Goal: Task Accomplishment & Management: Manage account settings

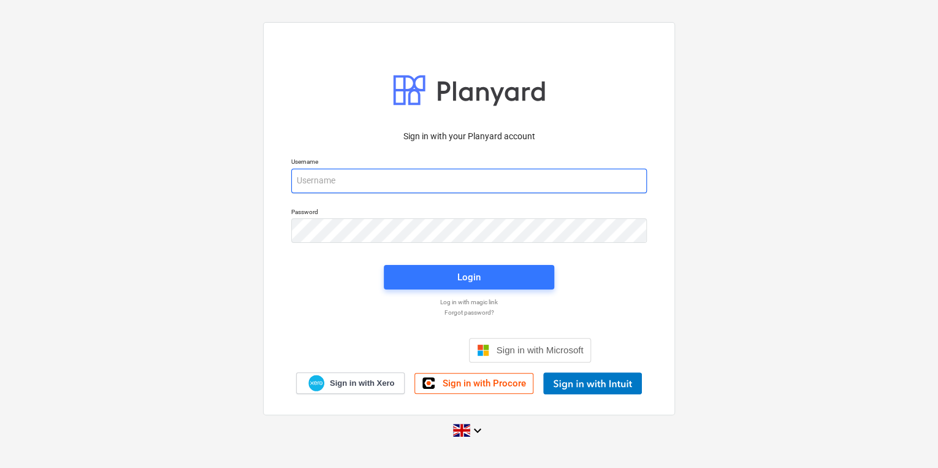
type input "[PERSON_NAME][EMAIL_ADDRESS][PERSON_NAME][DOMAIN_NAME]"
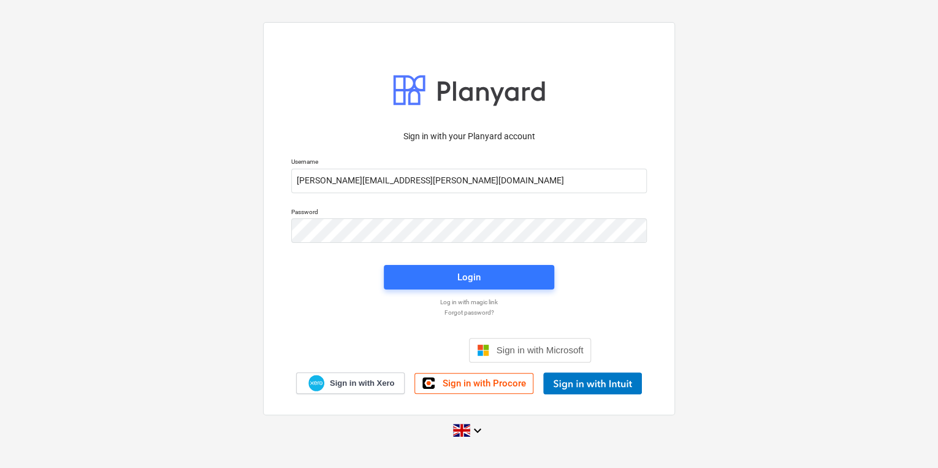
click at [419, 290] on div "Login" at bounding box center [468, 276] width 185 height 39
click at [420, 283] on span "Login" at bounding box center [468, 277] width 141 height 16
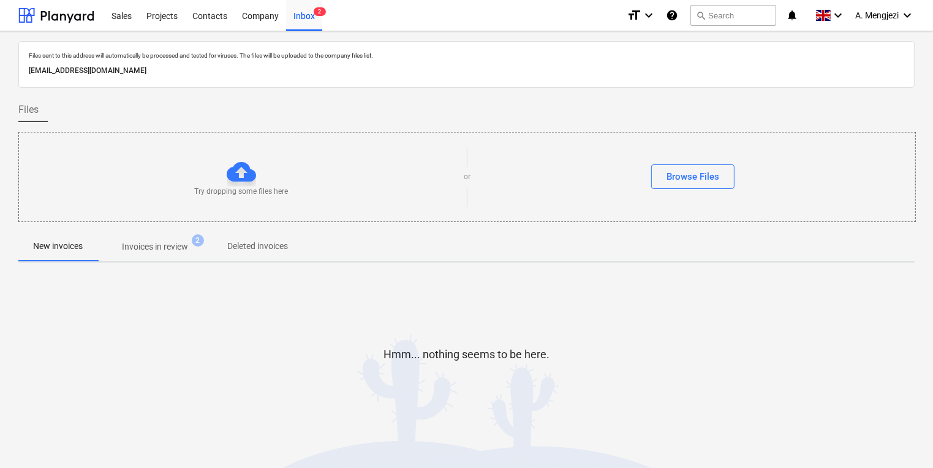
click at [157, 257] on button "Invoices in review 2" at bounding box center [154, 246] width 115 height 29
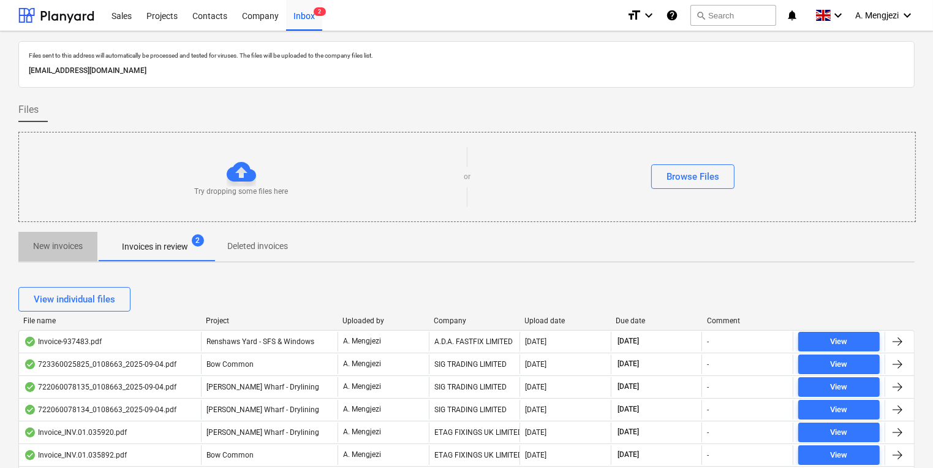
click at [50, 255] on span "New invoices" at bounding box center [57, 246] width 79 height 20
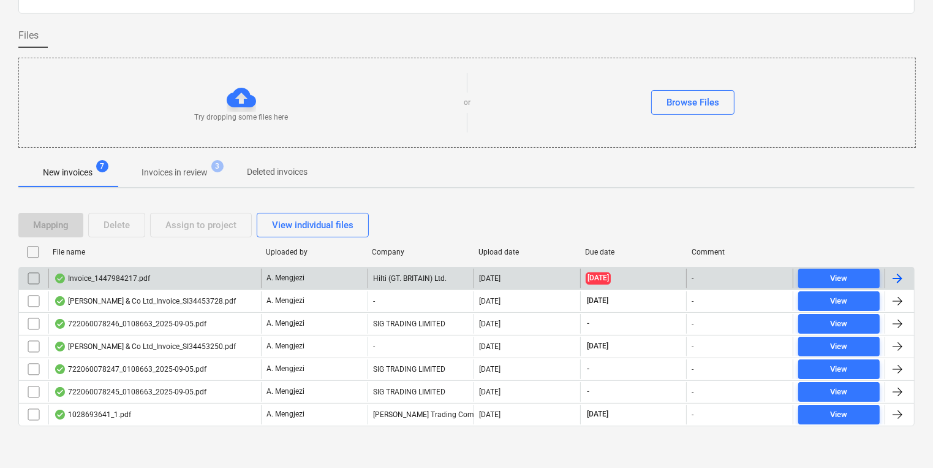
click at [276, 277] on p "A. Mengjezi" at bounding box center [286, 278] width 38 height 10
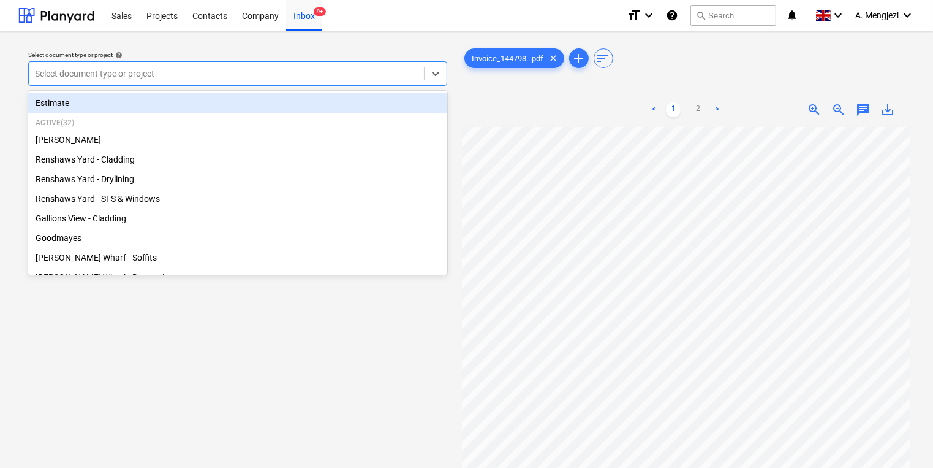
click at [141, 77] on div at bounding box center [226, 73] width 383 height 12
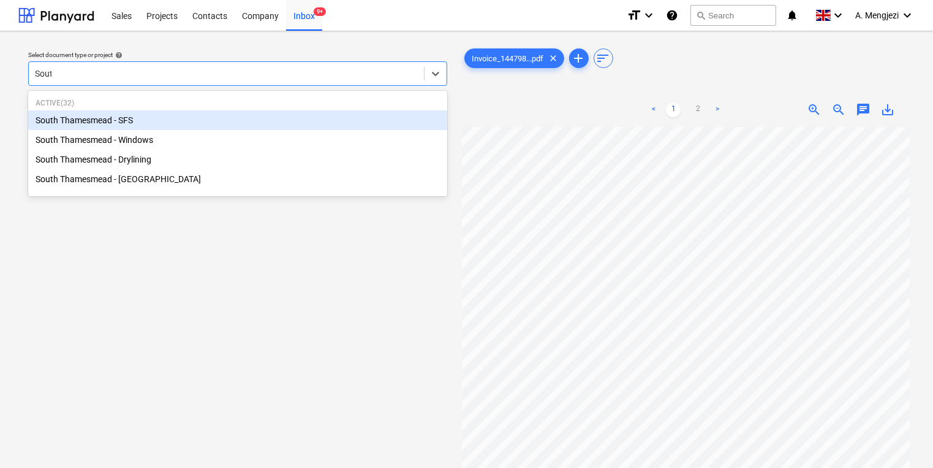
type input "South"
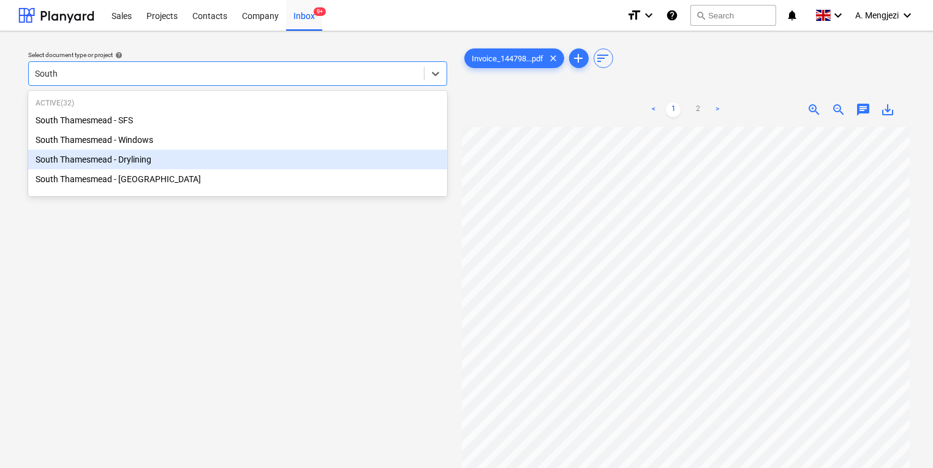
click at [191, 167] on div "South Thamesmead - Drylining" at bounding box center [237, 160] width 419 height 20
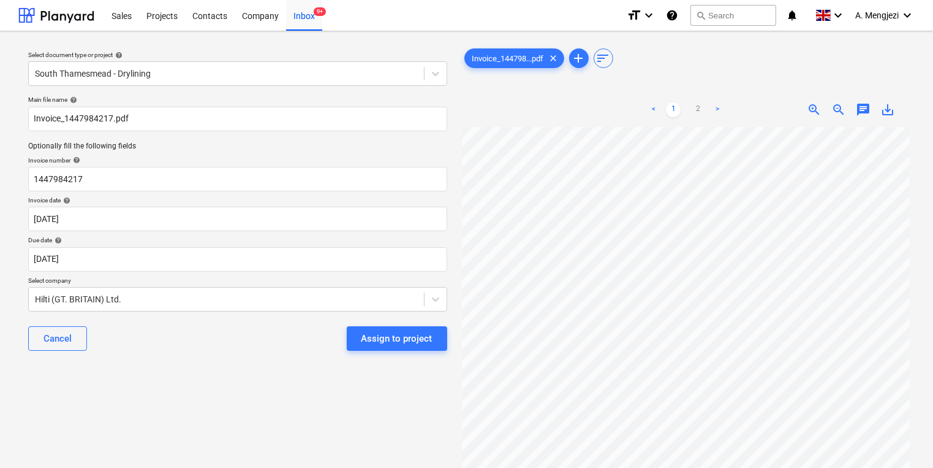
click at [231, 202] on div "Invoice date help" at bounding box center [237, 200] width 419 height 8
click at [230, 180] on input "1447984217" at bounding box center [237, 179] width 419 height 25
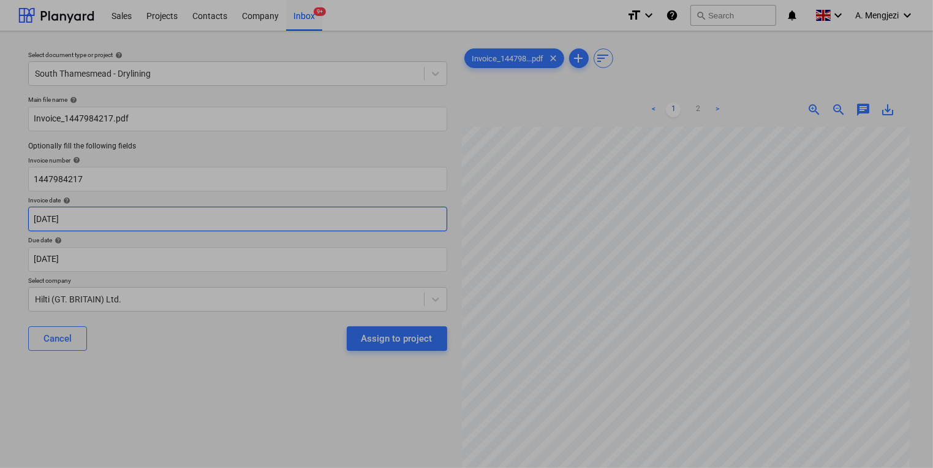
click at [207, 216] on body "Sales Projects Contacts Company Inbox 9+ format_size keyboard_arrow_down help s…" at bounding box center [466, 234] width 933 height 468
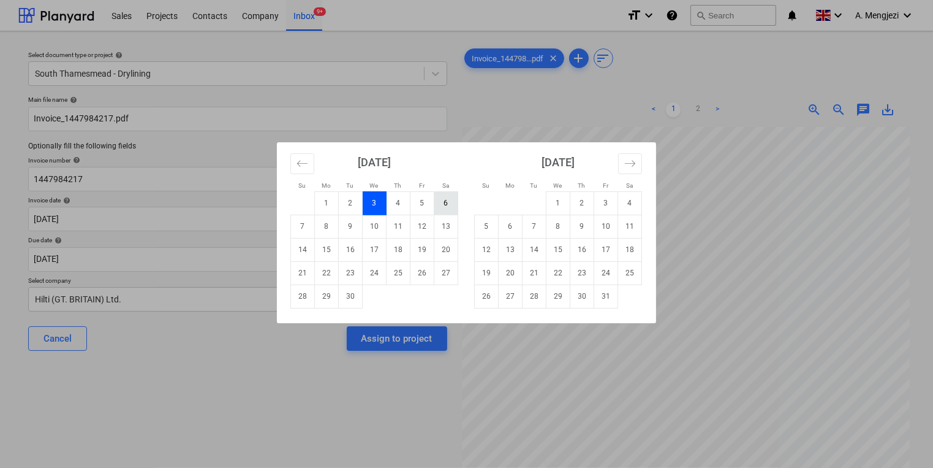
click at [455, 208] on td "6" at bounding box center [446, 202] width 24 height 23
type input "[DATE]"
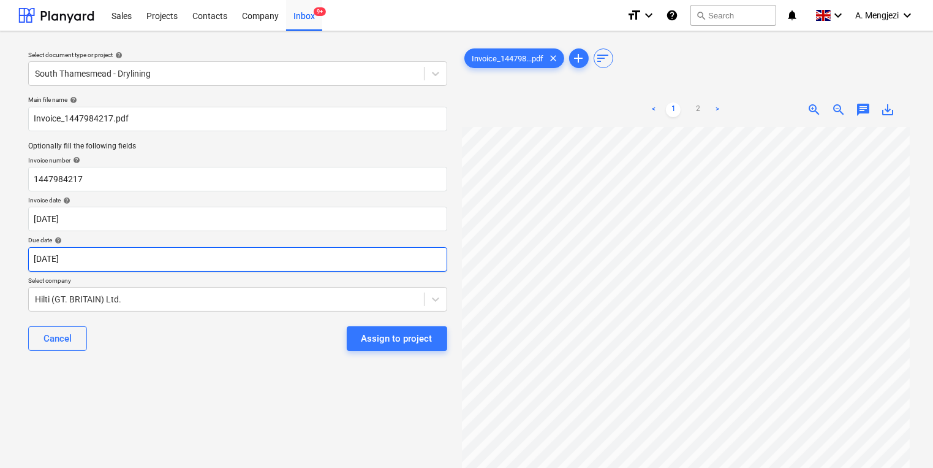
click at [265, 260] on body "Sales Projects Contacts Company Inbox 9+ format_size keyboard_arrow_down help s…" at bounding box center [466, 234] width 933 height 468
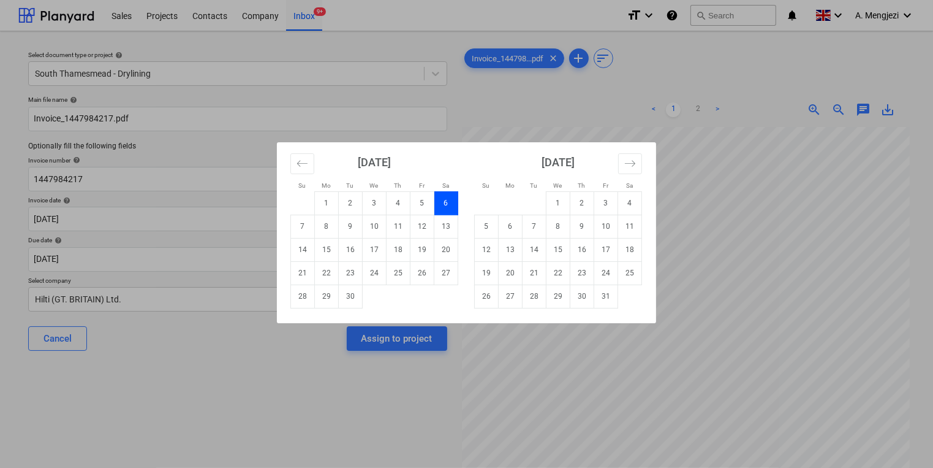
click at [587, 308] on div "[DATE] 1 2 3 4 5 6 7 8 9 10 11 12 13 14 15 16 17 18 19 20 21 22 23 24 25 26 27 …" at bounding box center [649, 236] width 735 height 189
click at [581, 299] on td "30" at bounding box center [582, 295] width 24 height 23
type input "[DATE]"
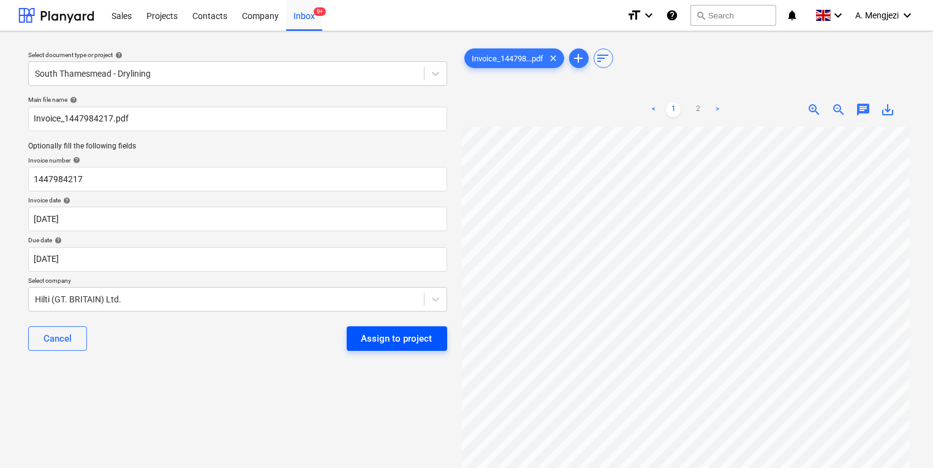
click at [436, 333] on button "Assign to project" at bounding box center [397, 338] width 100 height 25
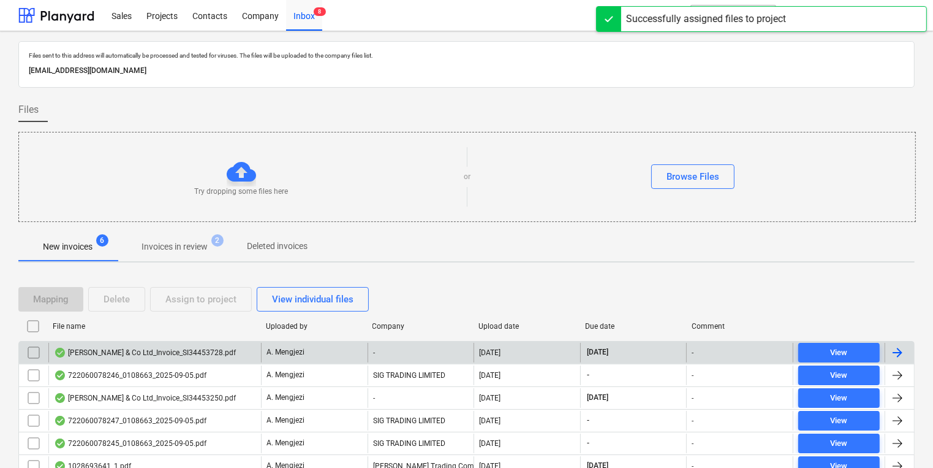
click at [191, 358] on div "[PERSON_NAME] & Co Ltd_Invoice_SI34453728.pdf" at bounding box center [154, 353] width 213 height 20
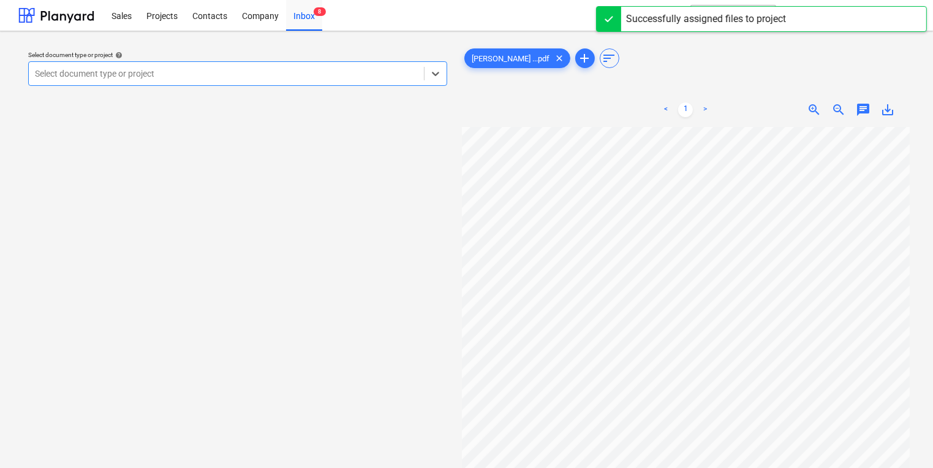
scroll to position [49, 0]
click at [275, 82] on div "Select document type or project" at bounding box center [226, 73] width 395 height 17
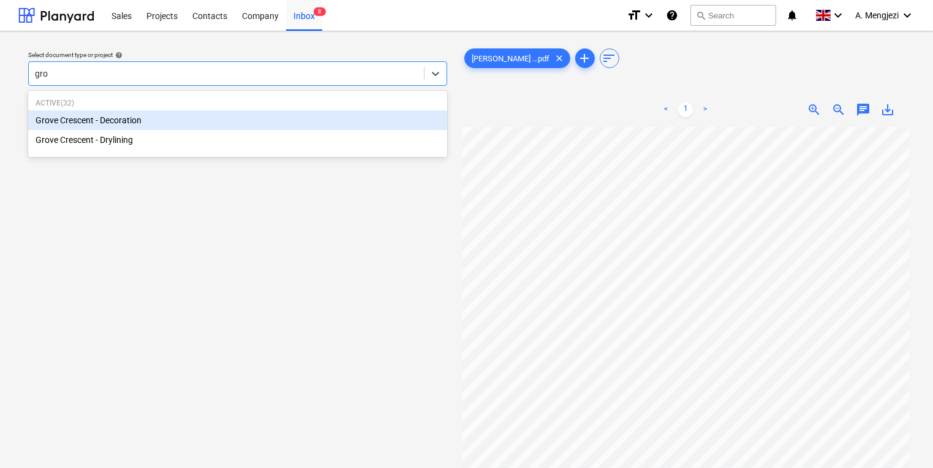
type input "grov"
click at [252, 119] on div "Grove Crescent - Decoration" at bounding box center [237, 120] width 419 height 20
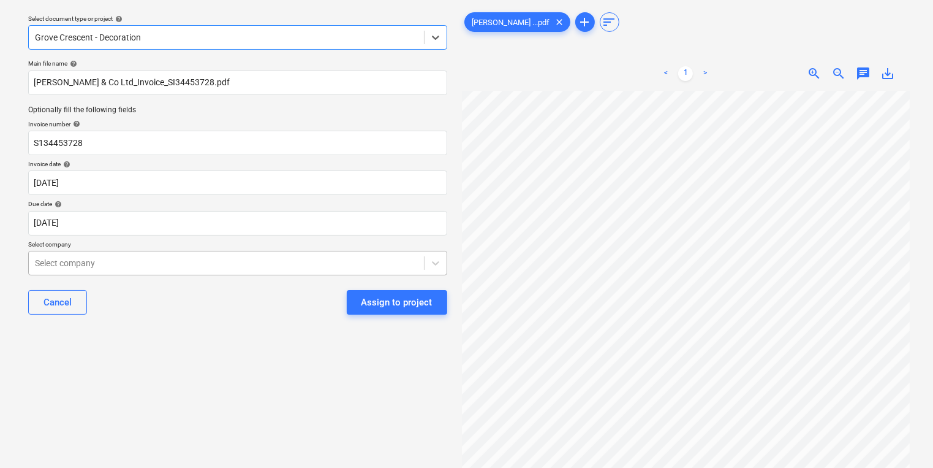
click at [316, 299] on body "Sales Projects Contacts Company Inbox 8 format_size keyboard_arrow_down help se…" at bounding box center [466, 198] width 933 height 468
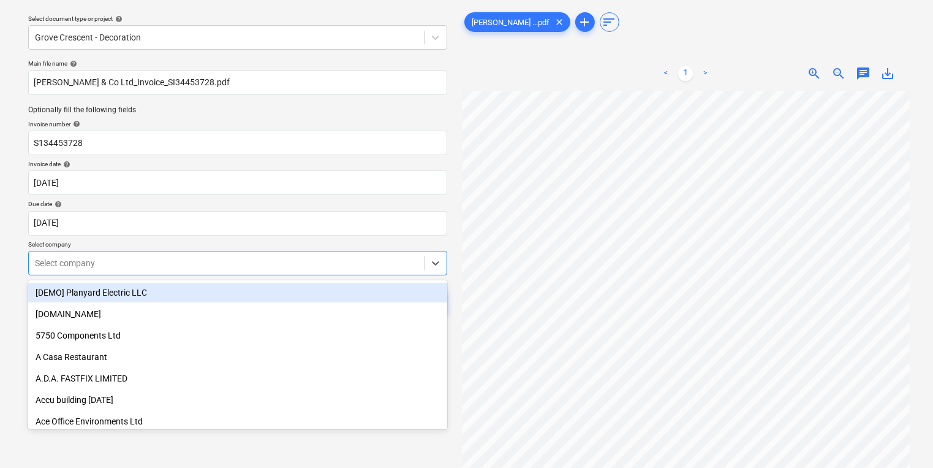
scroll to position [39, 0]
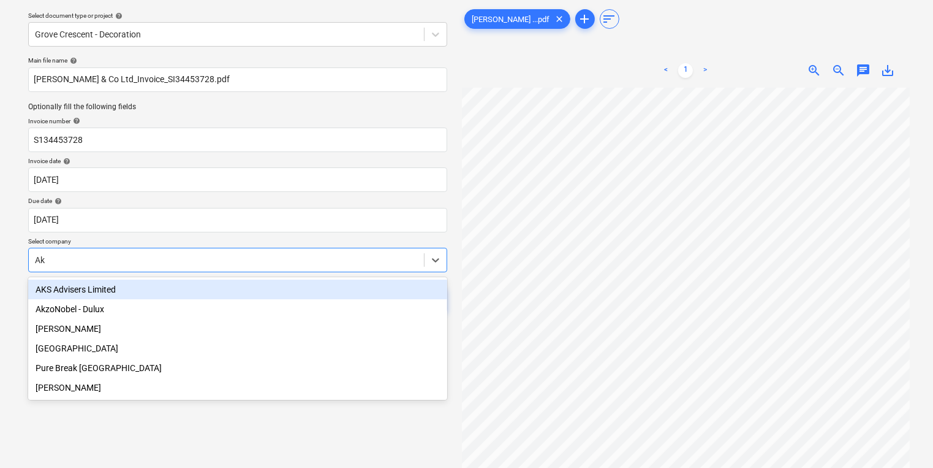
type input "Akz"
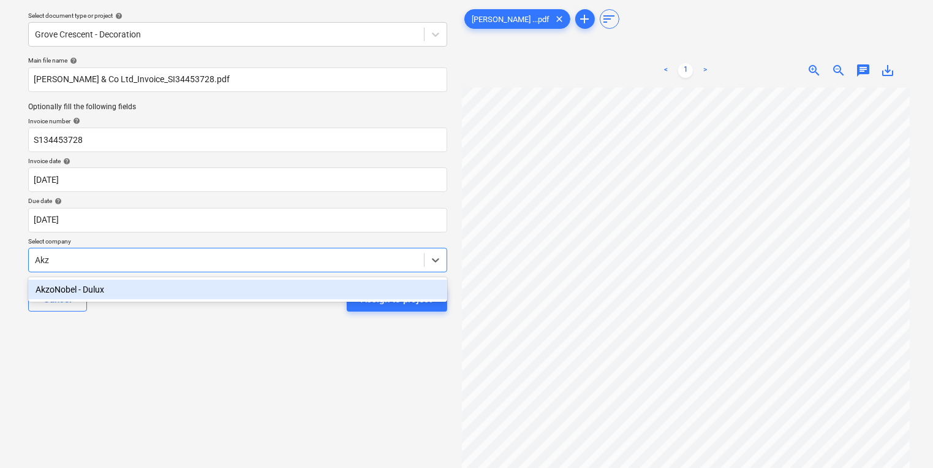
click at [317, 291] on div "AkzoNobel - Dulux" at bounding box center [237, 289] width 419 height 20
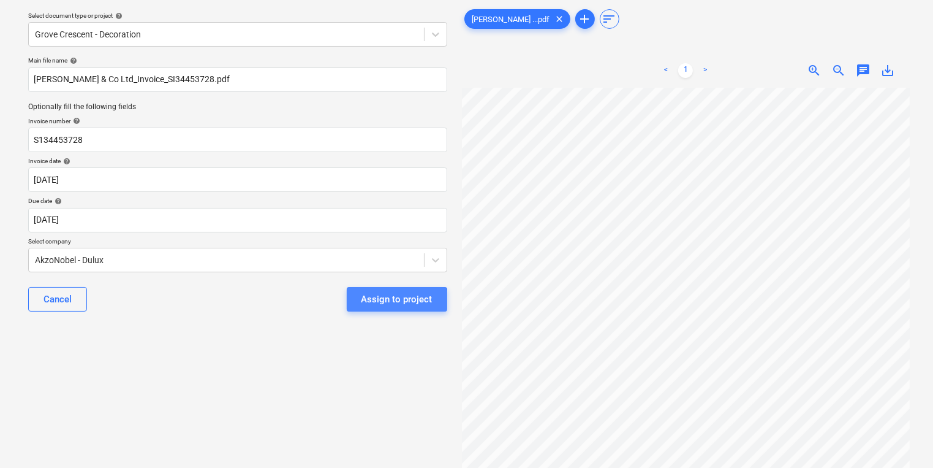
click at [393, 301] on div "Assign to project" at bounding box center [397, 299] width 71 height 16
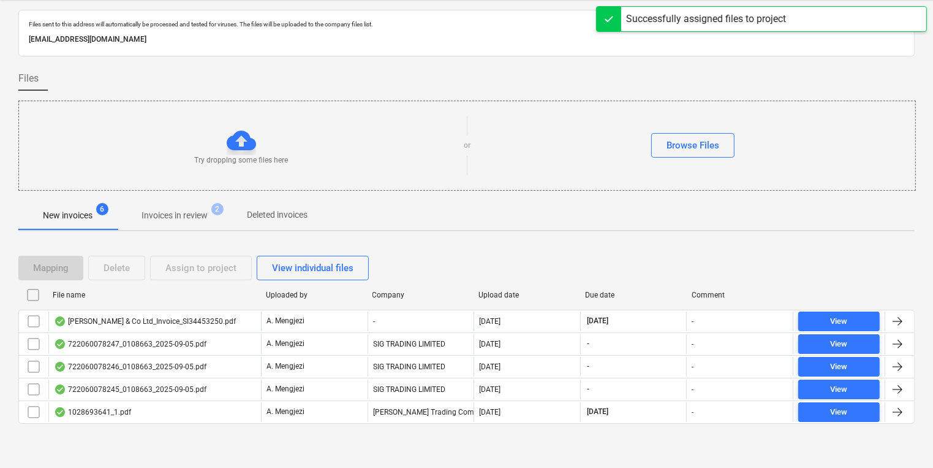
scroll to position [29, 0]
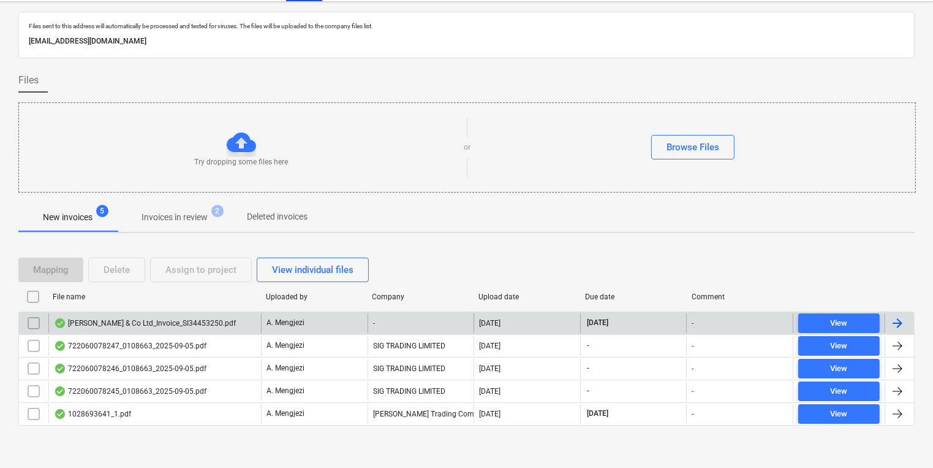
click at [266, 328] on div "A. Mengjezi" at bounding box center [314, 323] width 107 height 20
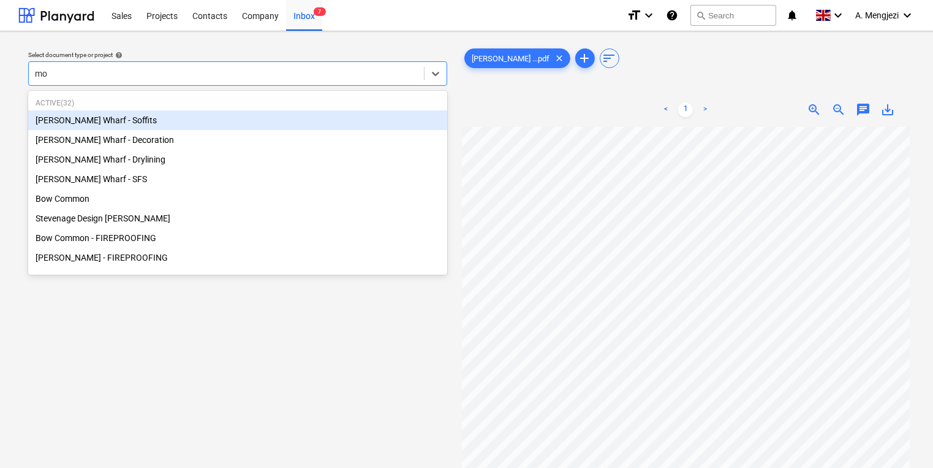
type input "mon"
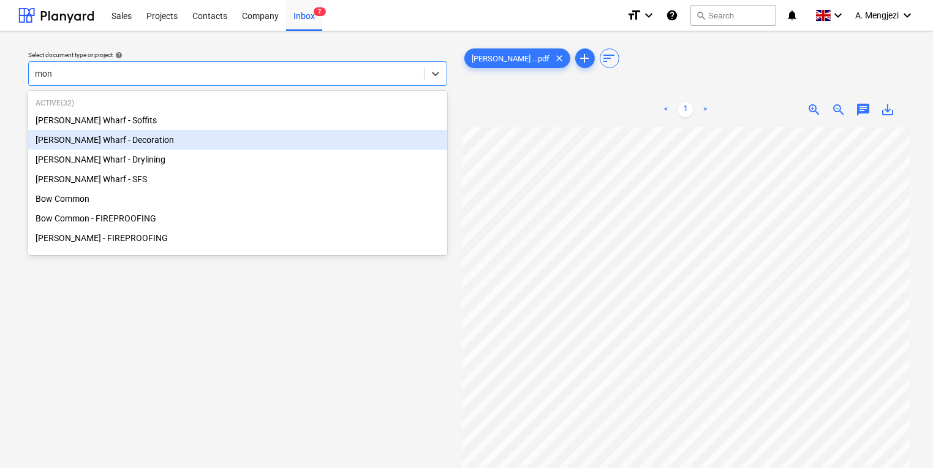
click at [319, 131] on div "[PERSON_NAME] Wharf - Decoration" at bounding box center [237, 140] width 419 height 20
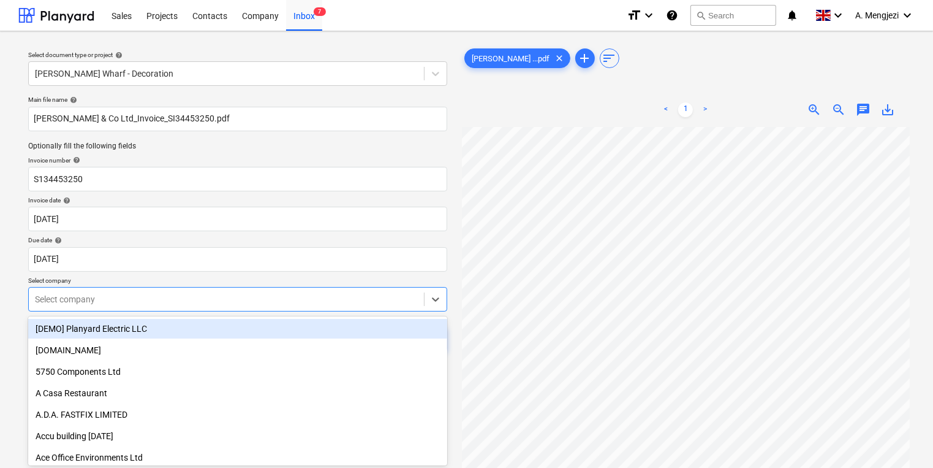
scroll to position [39, 0]
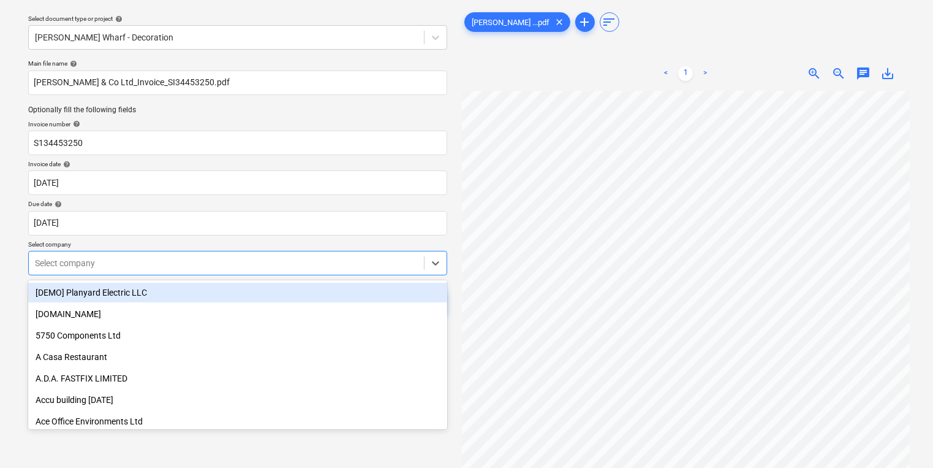
click at [282, 306] on body "Sales Projects Contacts Company Inbox 7 format_size keyboard_arrow_down help se…" at bounding box center [466, 198] width 933 height 468
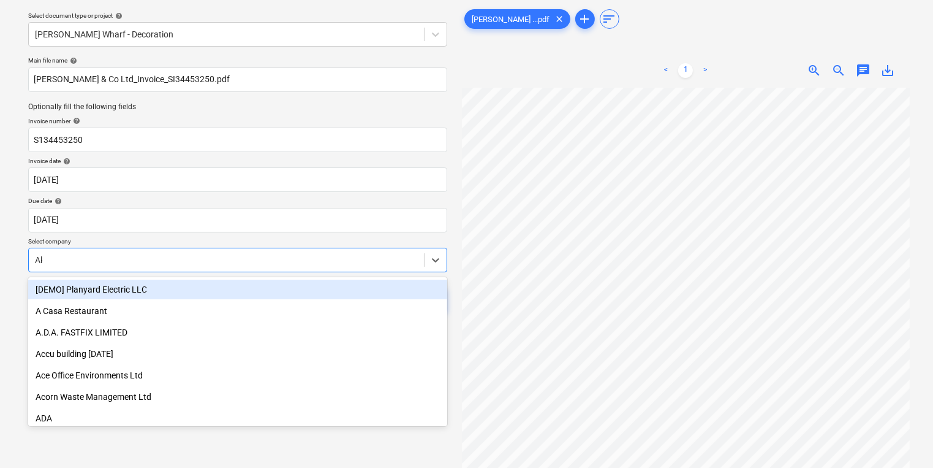
type input "Akz"
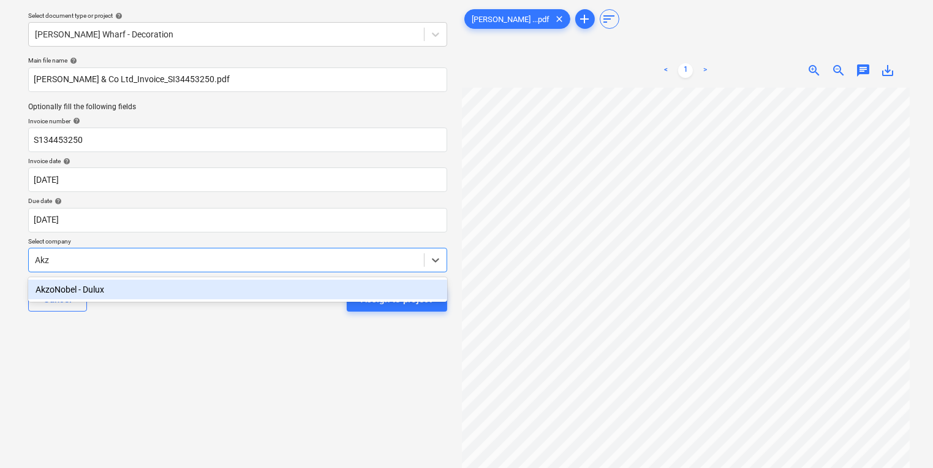
click at [316, 287] on div "AkzoNobel - Dulux" at bounding box center [237, 289] width 419 height 20
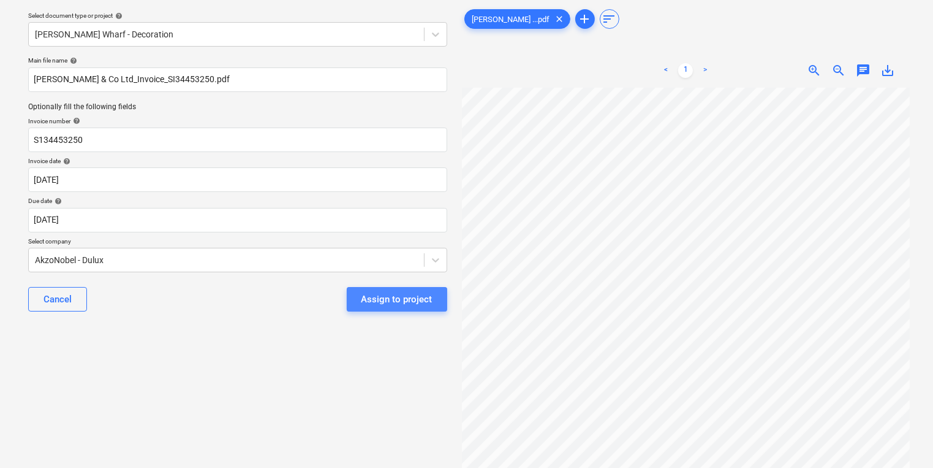
click at [390, 308] on button "Assign to project" at bounding box center [397, 299] width 100 height 25
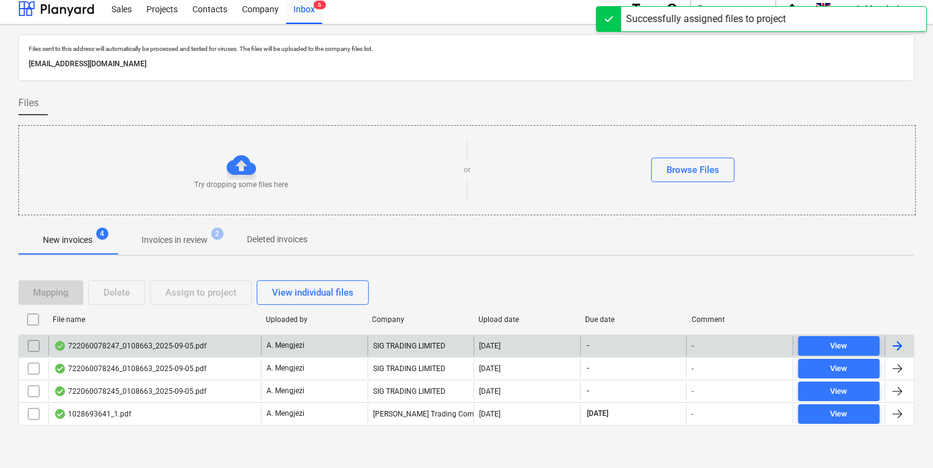
click at [324, 344] on div "A. Mengjezi" at bounding box center [314, 346] width 107 height 20
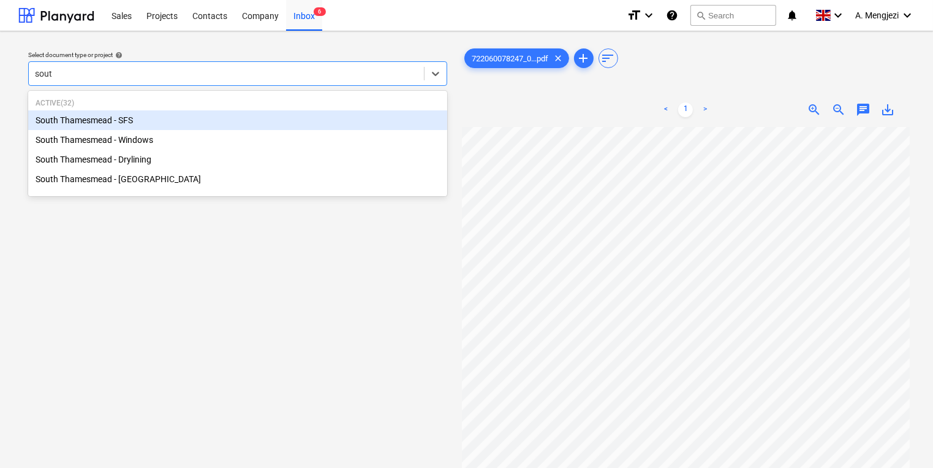
type input "south"
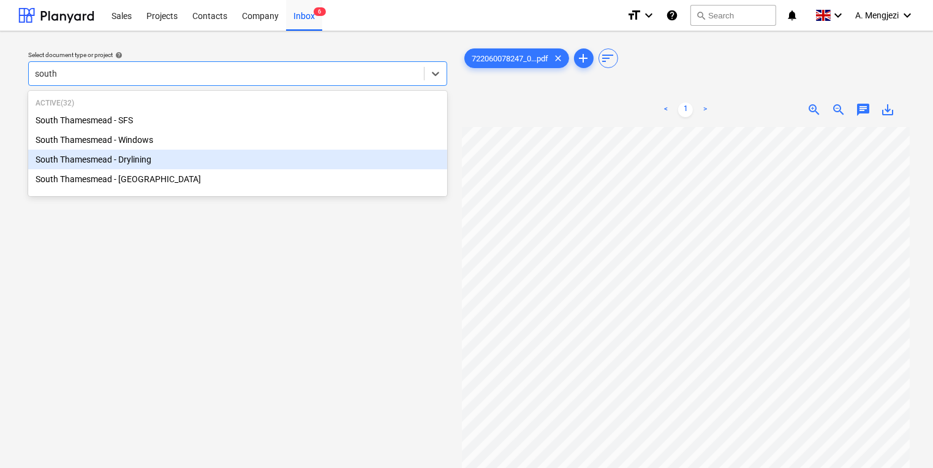
click at [200, 162] on div "South Thamesmead - Drylining" at bounding box center [237, 160] width 419 height 20
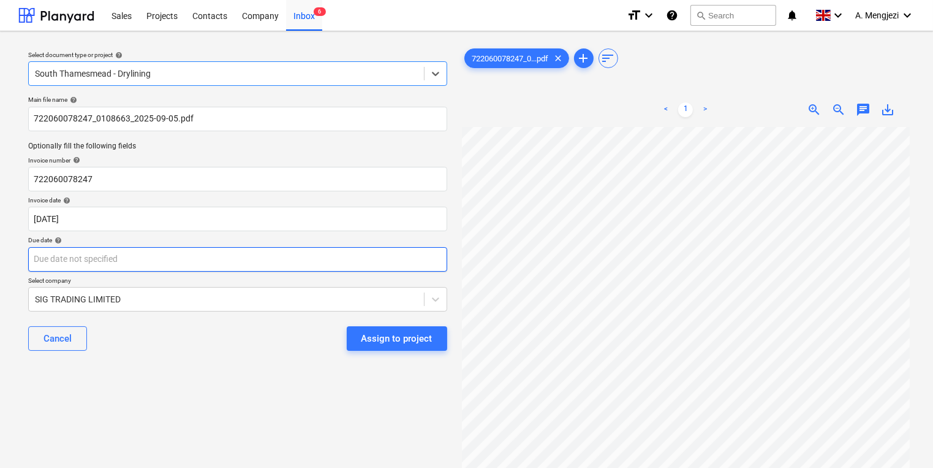
click at [213, 248] on body "Sales Projects Contacts Company Inbox 6 format_size keyboard_arrow_down help se…" at bounding box center [466, 234] width 933 height 468
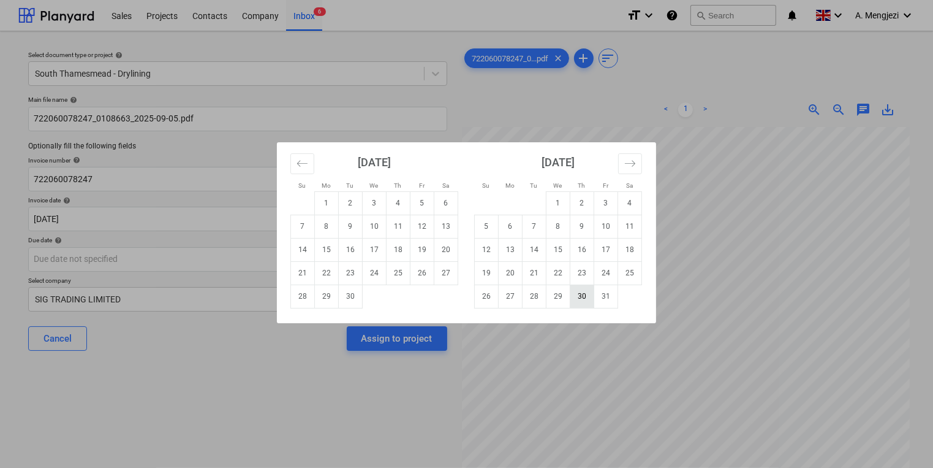
click at [586, 297] on td "30" at bounding box center [582, 295] width 24 height 23
type input "[DATE]"
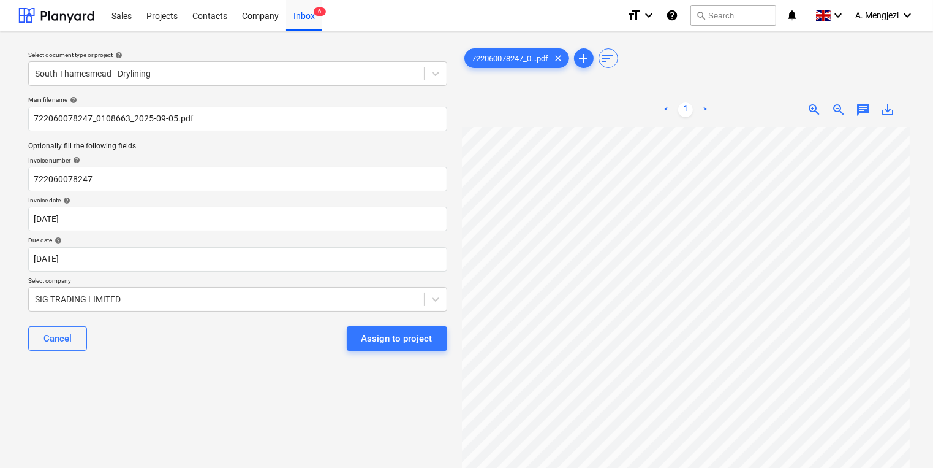
click at [331, 351] on div "Cancel Assign to project" at bounding box center [237, 338] width 419 height 44
click at [362, 342] on button "Assign to project" at bounding box center [397, 338] width 100 height 25
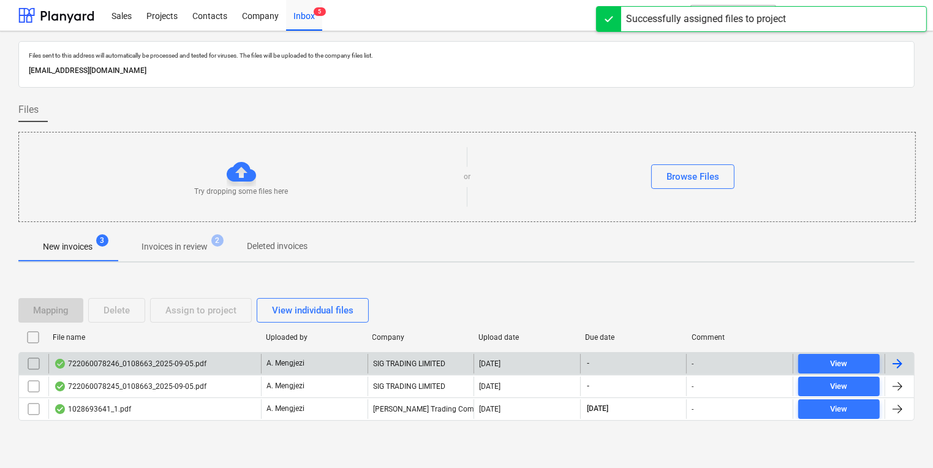
click at [355, 365] on div "A. Mengjezi" at bounding box center [314, 364] width 107 height 20
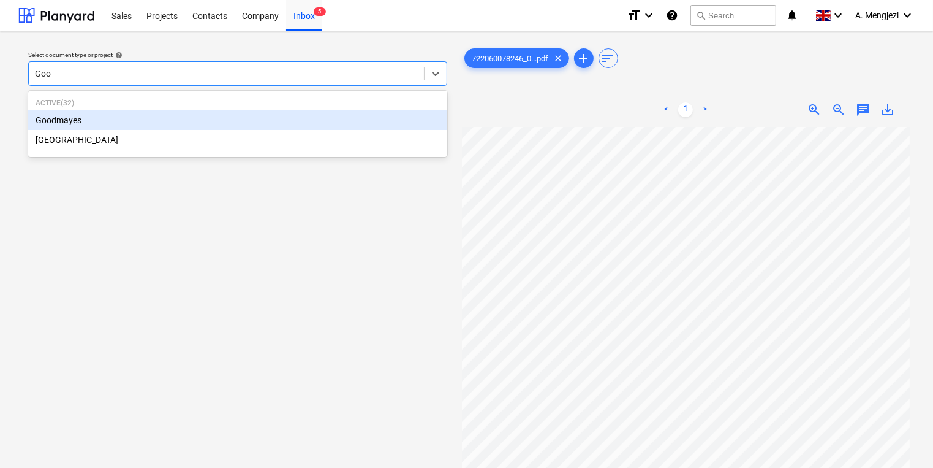
type input "Good"
click at [323, 115] on div "Goodmayes" at bounding box center [237, 120] width 419 height 20
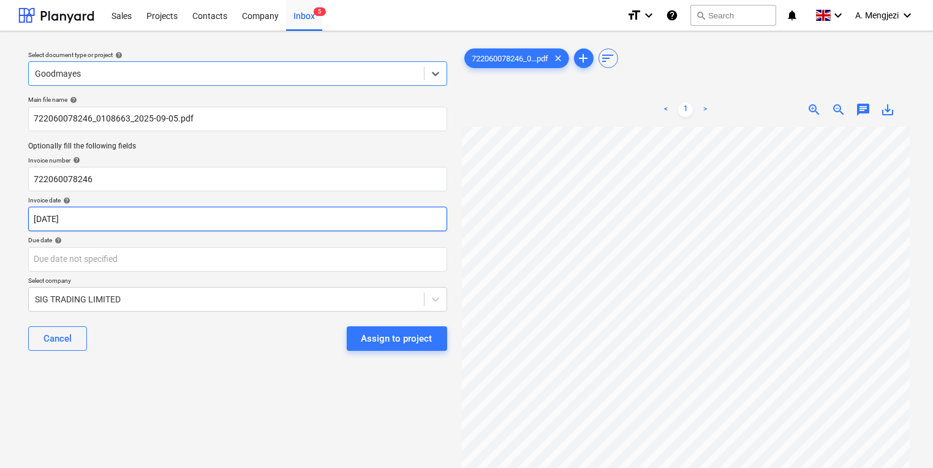
click at [262, 227] on body "Sales Projects Contacts Company Inbox 5 format_size keyboard_arrow_down help se…" at bounding box center [466, 234] width 933 height 468
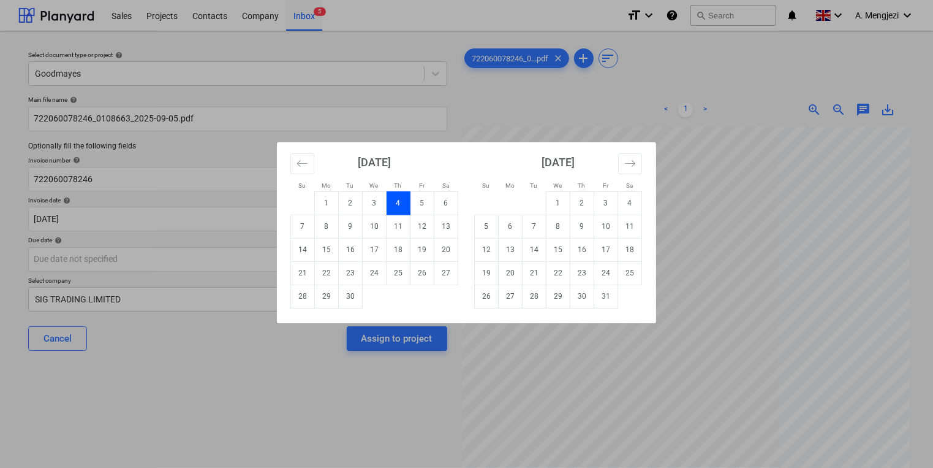
click at [261, 219] on div "Su Mo Tu We Th Fr Sa Su Mo Tu We Th Fr Sa [DATE] 1 2 3 4 5 6 7 8 9 10 11 12 13 …" at bounding box center [466, 234] width 933 height 468
click at [310, 219] on body "Sales Projects Contacts Company Inbox 5 format_size keyboard_arrow_down help se…" at bounding box center [466, 234] width 933 height 468
click at [416, 197] on td "5" at bounding box center [423, 202] width 24 height 23
type input "[DATE]"
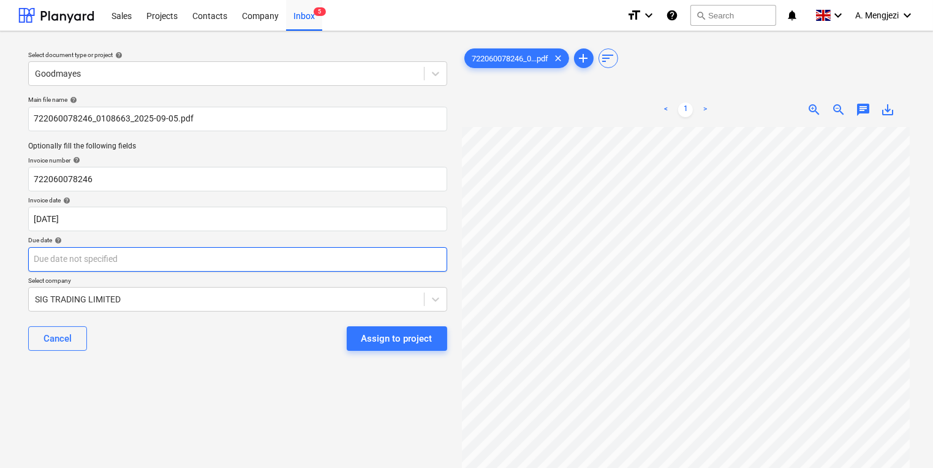
click at [336, 269] on body "Sales Projects Contacts Company Inbox 5 format_size keyboard_arrow_down help se…" at bounding box center [466, 234] width 933 height 468
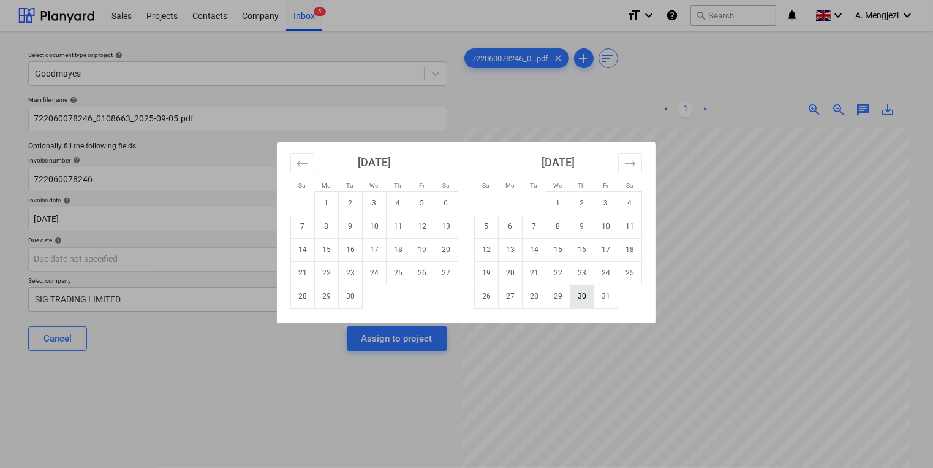
click at [582, 301] on td "30" at bounding box center [582, 295] width 24 height 23
type input "[DATE]"
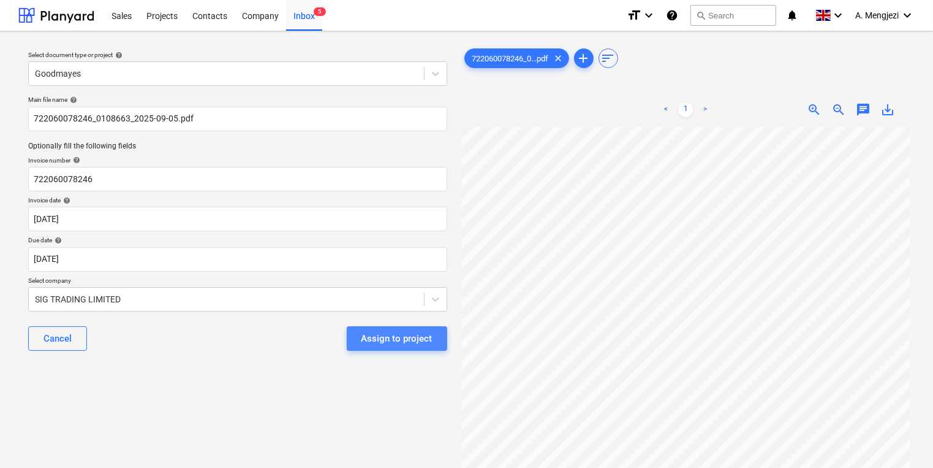
click at [400, 348] on button "Assign to project" at bounding box center [397, 338] width 100 height 25
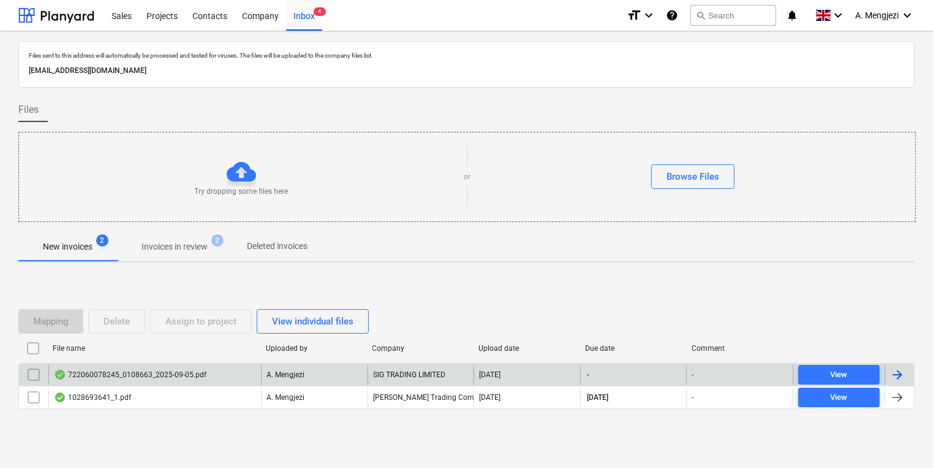
click at [298, 374] on p "A. Mengjezi" at bounding box center [286, 375] width 38 height 10
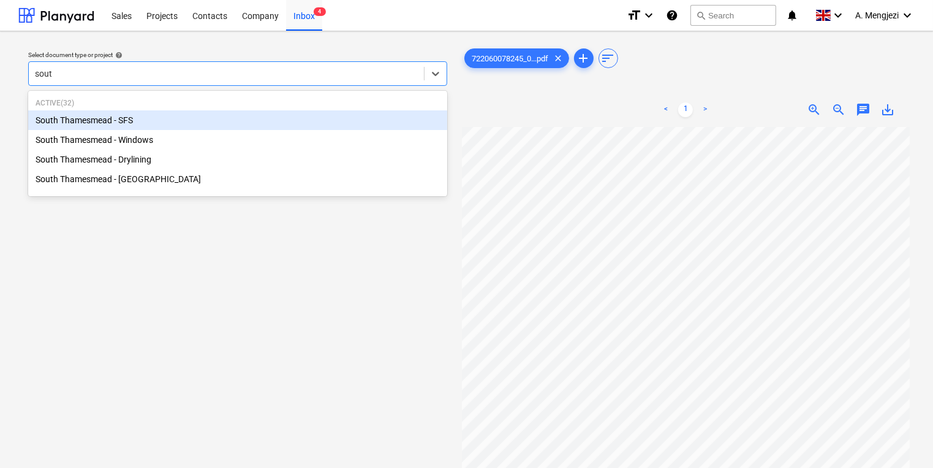
type input "south"
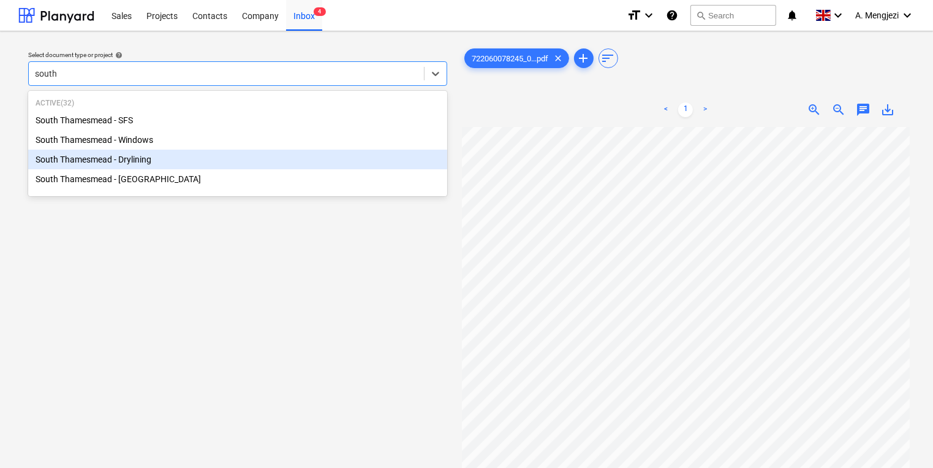
click at [193, 166] on div "South Thamesmead - Drylining" at bounding box center [237, 160] width 419 height 20
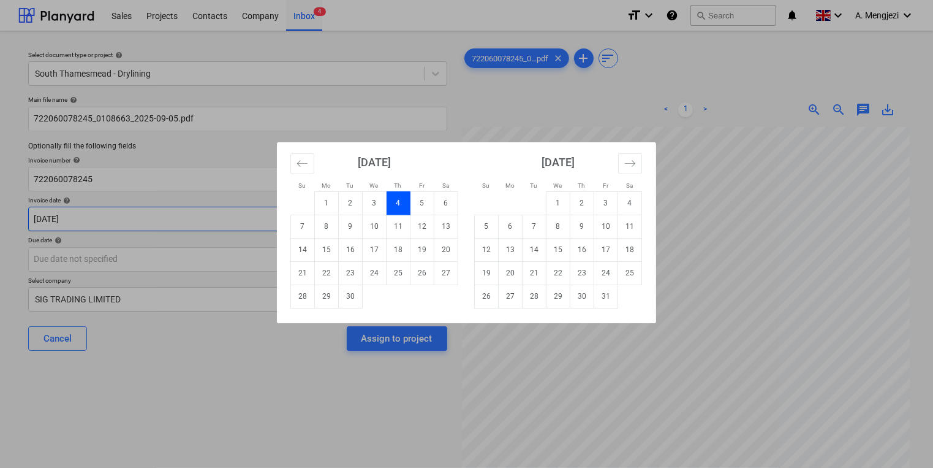
click at [228, 210] on body "Sales Projects Contacts Company Inbox 4 format_size keyboard_arrow_down help se…" at bounding box center [466, 234] width 933 height 468
click at [428, 207] on td "5" at bounding box center [423, 202] width 24 height 23
type input "[DATE]"
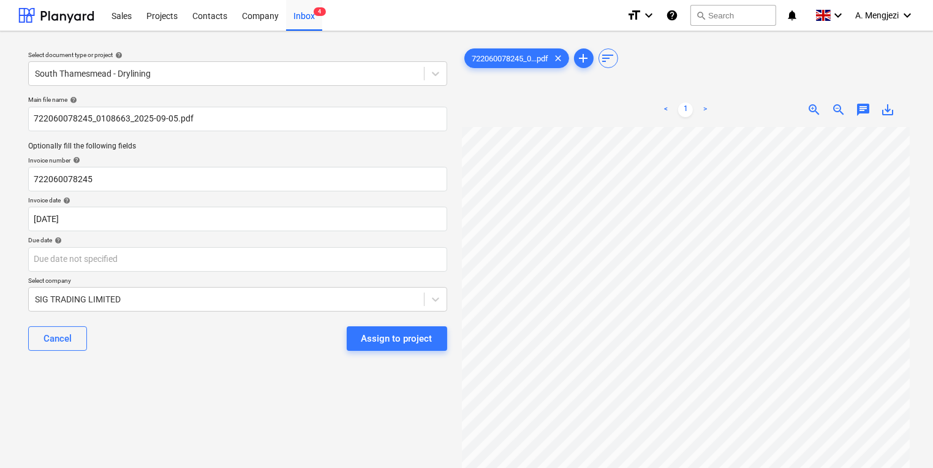
click at [336, 271] on div at bounding box center [237, 259] width 419 height 25
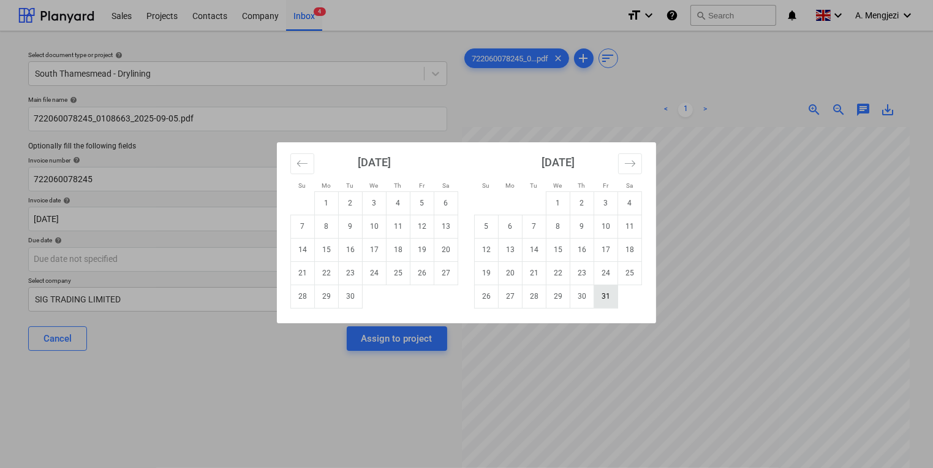
click at [594, 299] on td "31" at bounding box center [606, 295] width 24 height 23
type input "[DATE]"
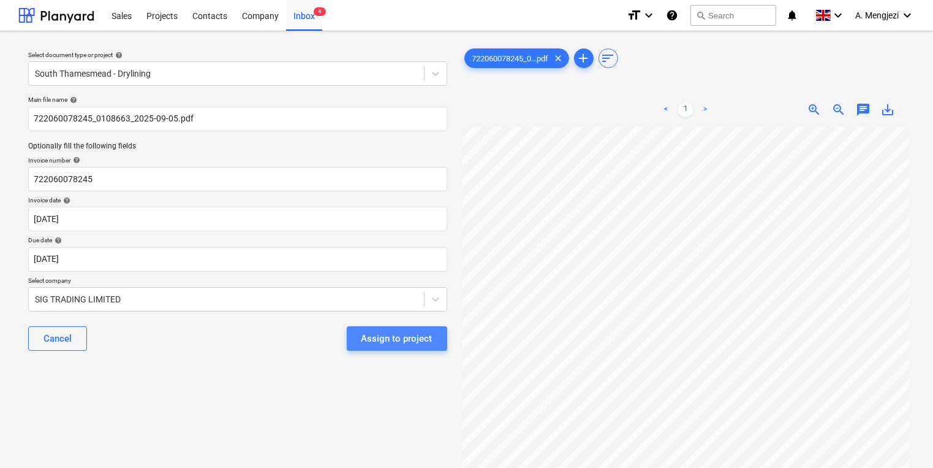
click at [404, 327] on button "Assign to project" at bounding box center [397, 338] width 100 height 25
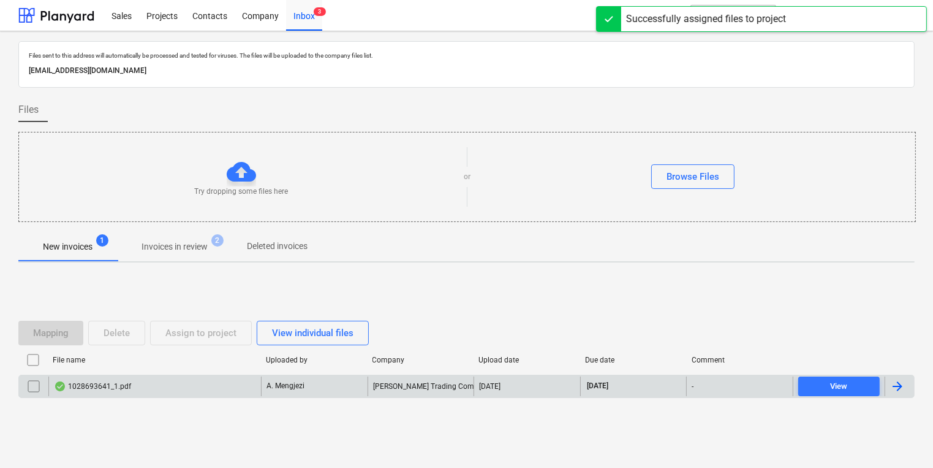
click at [314, 382] on div "A. Mengjezi" at bounding box center [314, 386] width 107 height 20
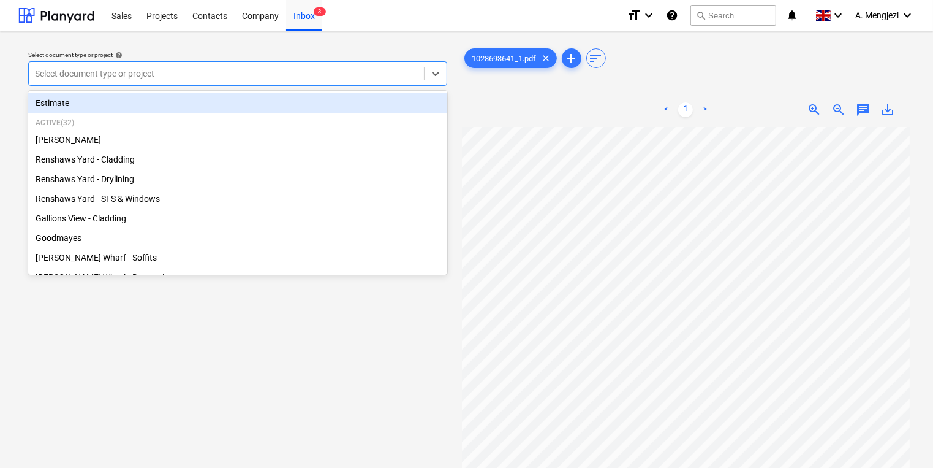
click at [352, 75] on div at bounding box center [226, 73] width 383 height 12
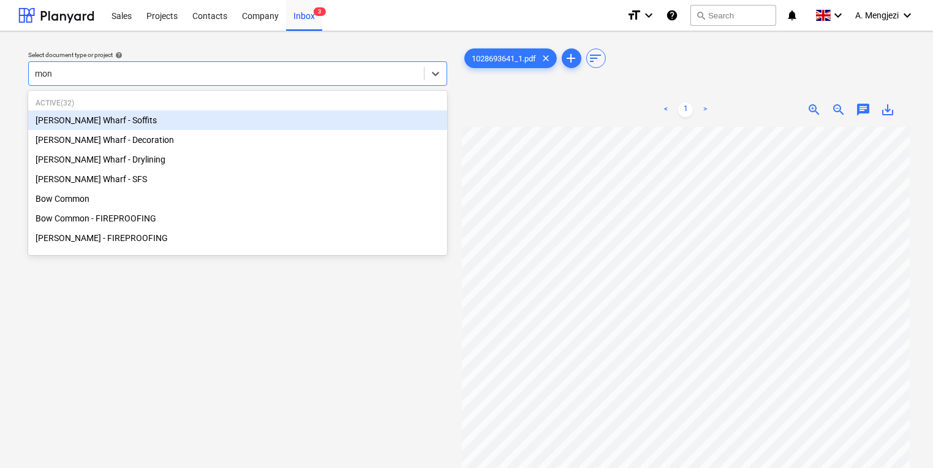
type input "mont"
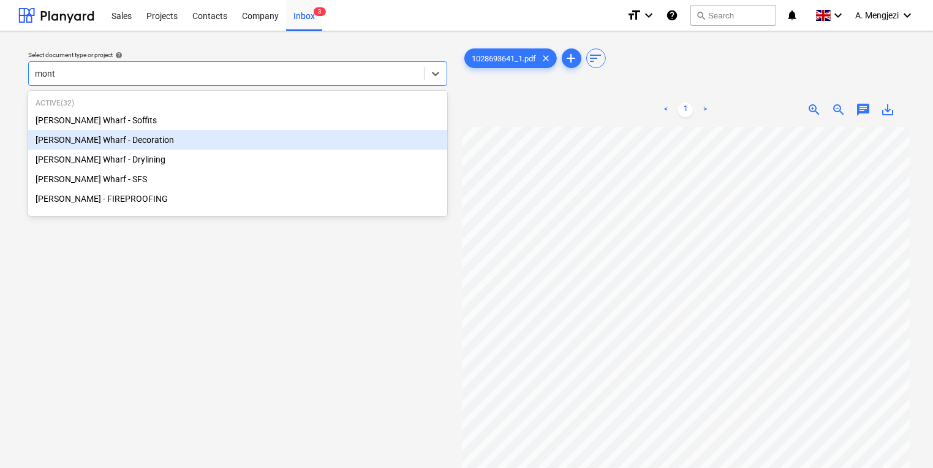
click at [225, 143] on div "[PERSON_NAME] Wharf - Decoration" at bounding box center [237, 140] width 419 height 20
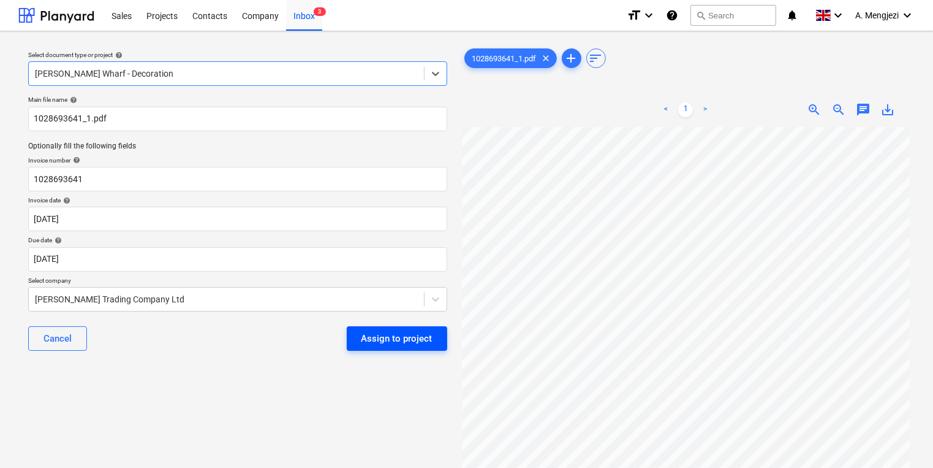
click at [444, 343] on button "Assign to project" at bounding box center [397, 338] width 100 height 25
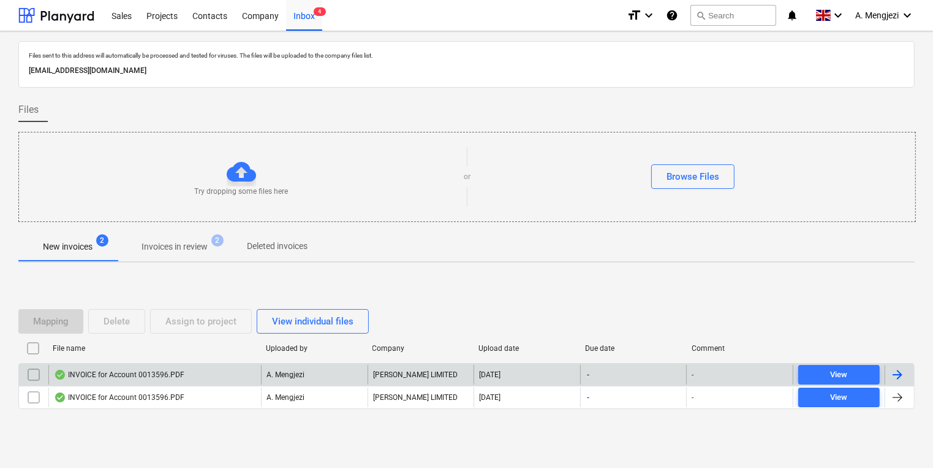
click at [170, 365] on div "INVOICE for Account 0013596.PDF" at bounding box center [154, 375] width 213 height 20
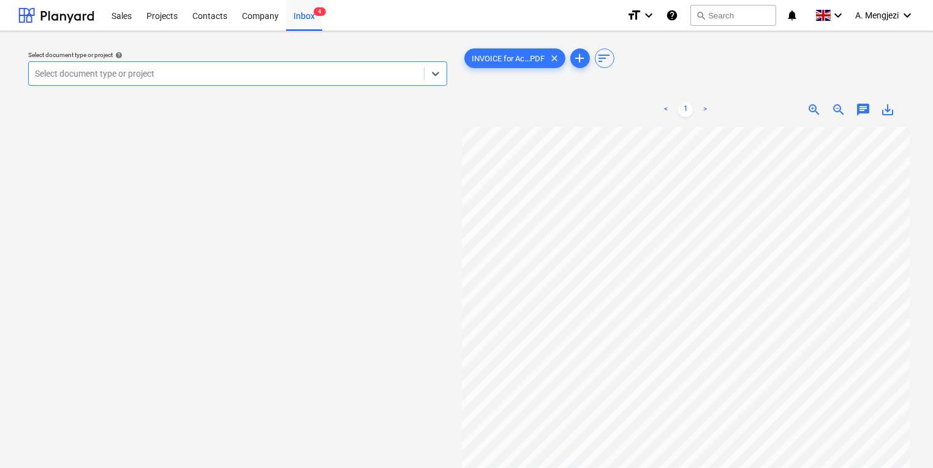
click at [263, 78] on div at bounding box center [226, 73] width 383 height 12
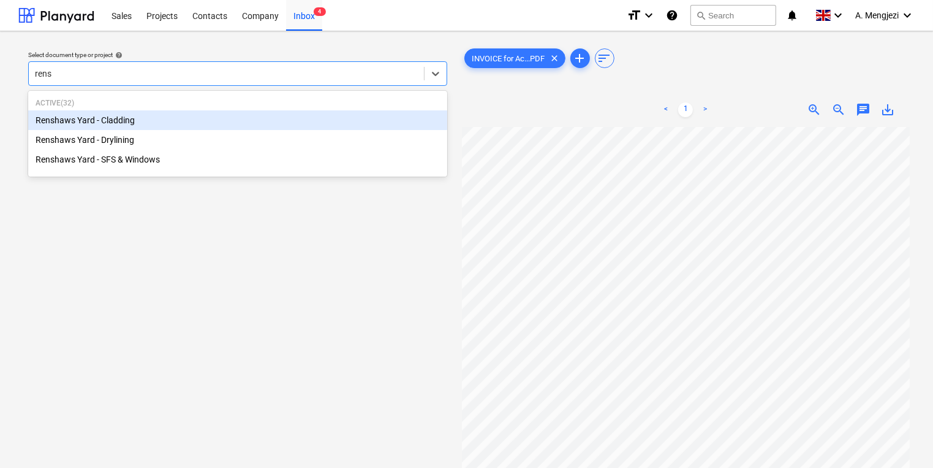
type input "rensh"
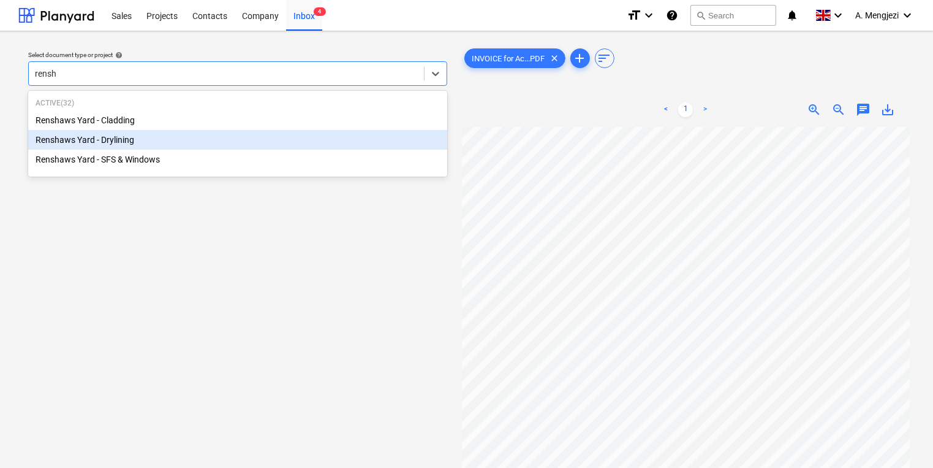
click at [301, 138] on div "Renshaws Yard - Drylining" at bounding box center [237, 140] width 419 height 20
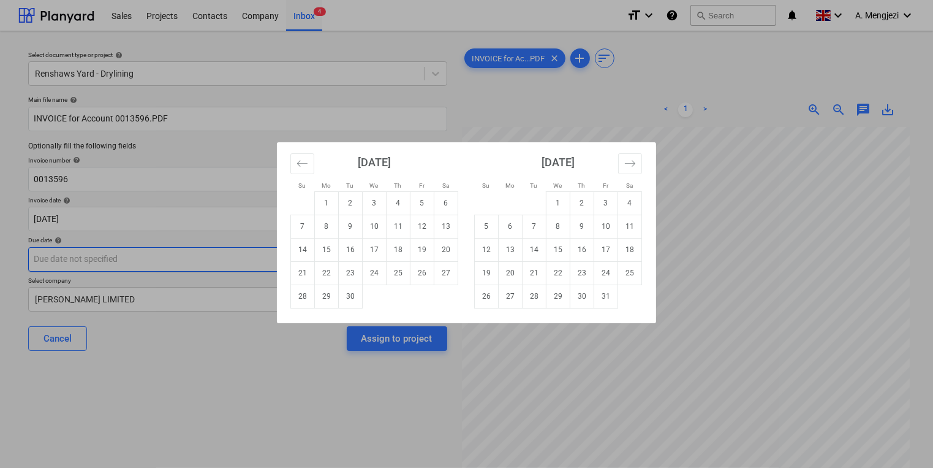
click at [289, 252] on body "Sales Projects Contacts Company Inbox 4 format_size keyboard_arrow_down help se…" at bounding box center [466, 234] width 933 height 468
click at [589, 294] on td "30" at bounding box center [582, 295] width 24 height 23
type input "[DATE]"
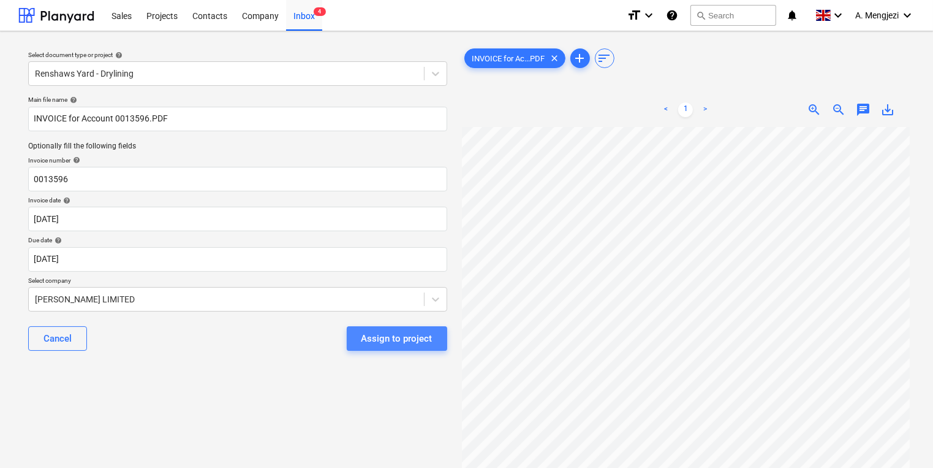
click at [425, 343] on div "Assign to project" at bounding box center [397, 338] width 71 height 16
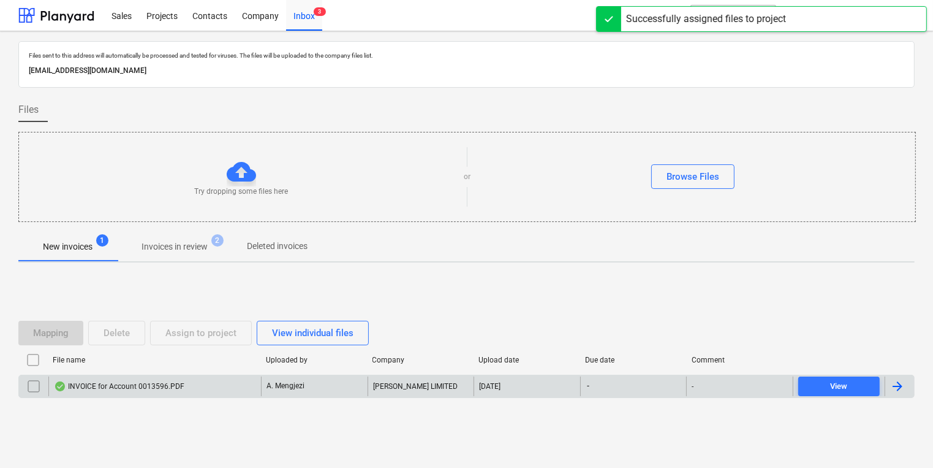
click at [202, 382] on div "INVOICE for Account 0013596.PDF" at bounding box center [154, 386] width 213 height 20
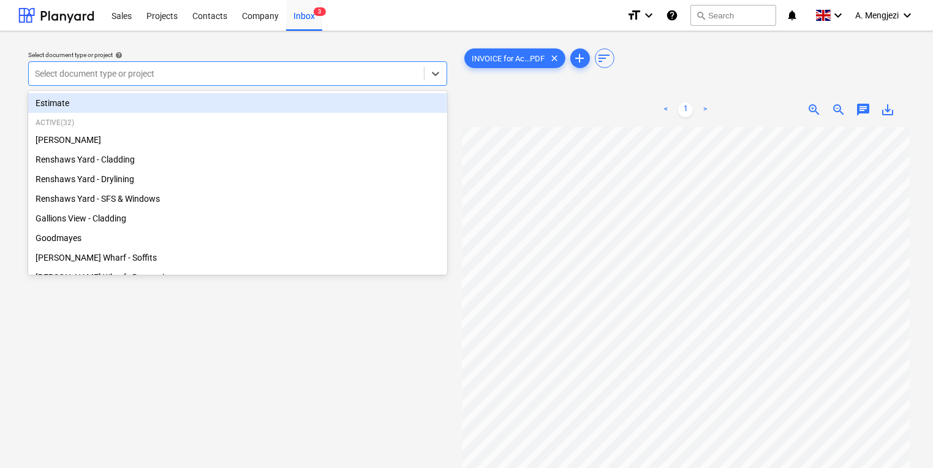
click at [228, 76] on div at bounding box center [226, 73] width 383 height 12
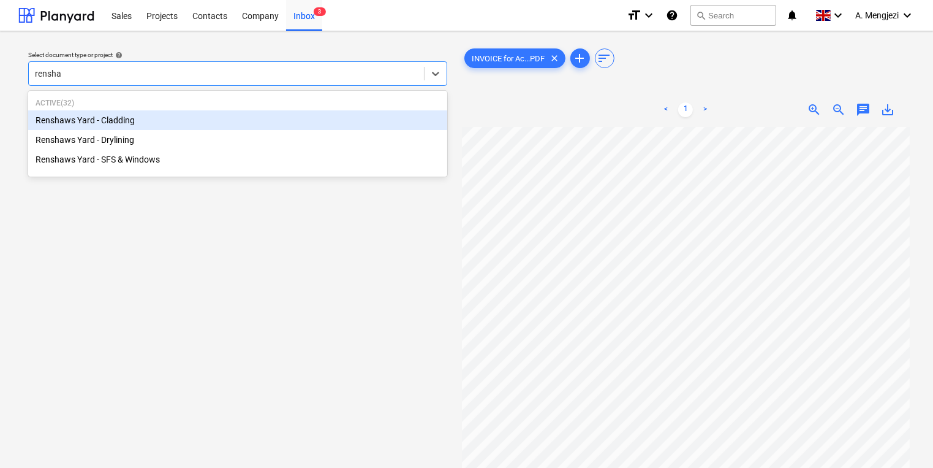
type input "[PERSON_NAME]"
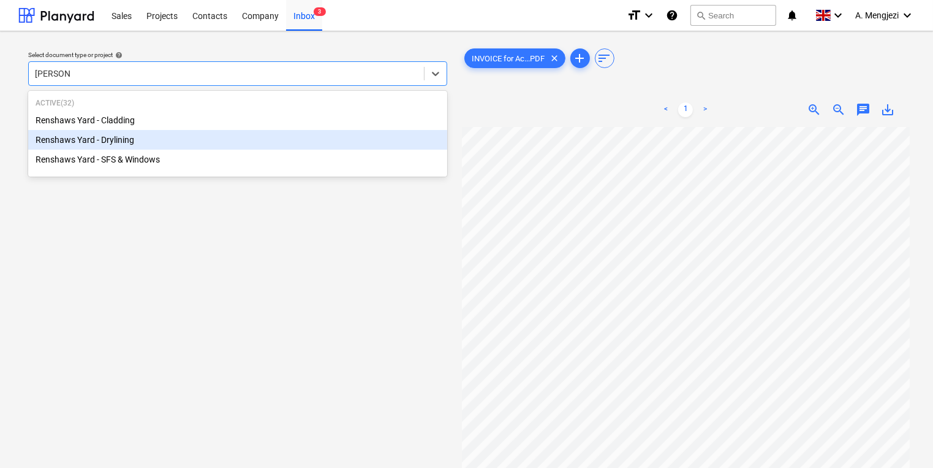
click at [286, 130] on div "Renshaws Yard - Drylining" at bounding box center [237, 140] width 419 height 20
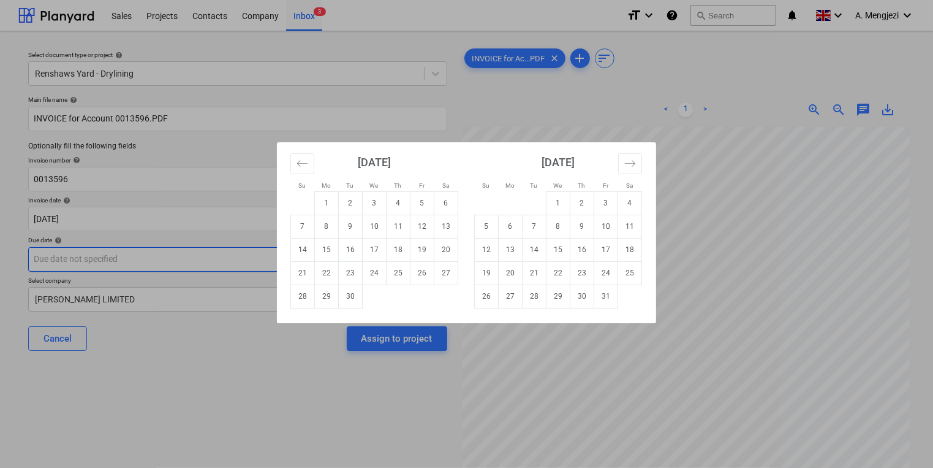
click at [287, 259] on body "Sales Projects Contacts Company Inbox 3 format_size keyboard_arrow_down help se…" at bounding box center [466, 234] width 933 height 468
click at [588, 298] on td "30" at bounding box center [582, 295] width 24 height 23
type input "[DATE]"
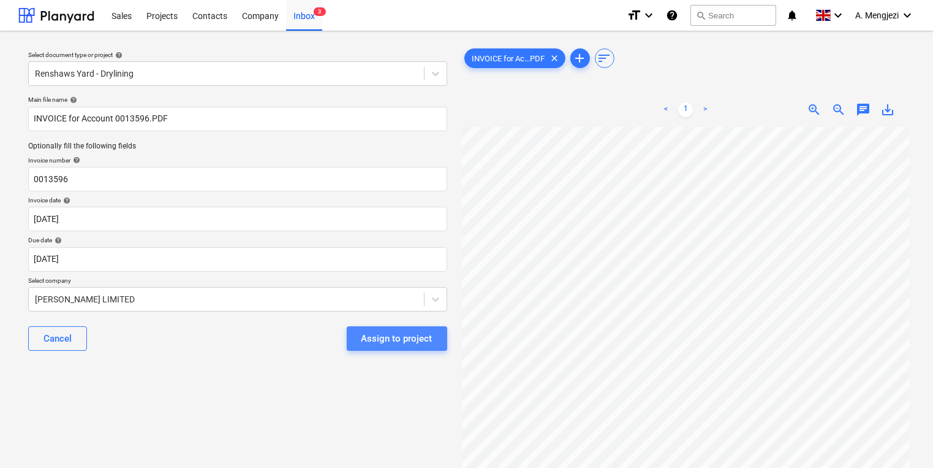
click at [403, 339] on div "Assign to project" at bounding box center [397, 338] width 71 height 16
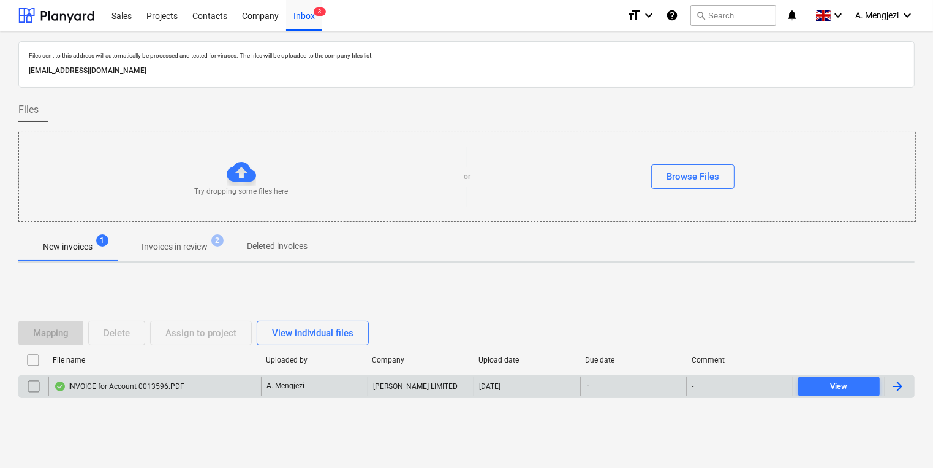
click at [189, 382] on div "INVOICE for Account 0013596.PDF" at bounding box center [154, 386] width 213 height 20
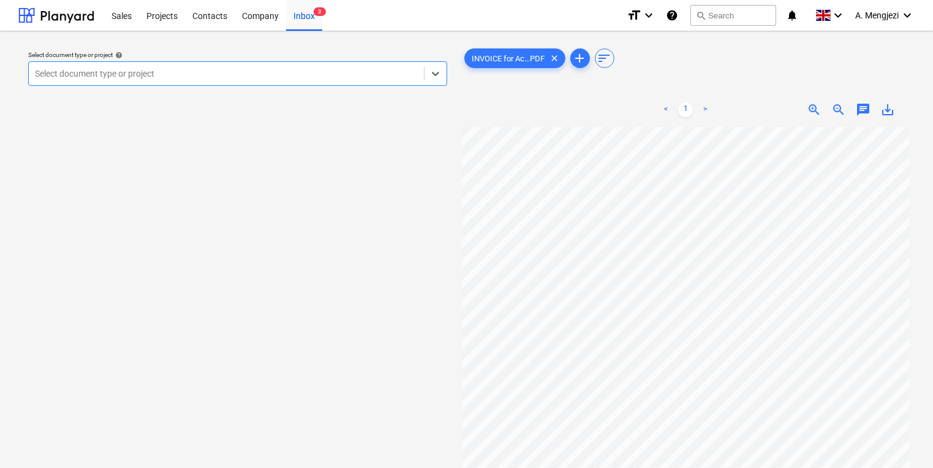
drag, startPoint x: 317, startPoint y: 80, endPoint x: 315, endPoint y: 74, distance: 6.6
click at [317, 77] on div at bounding box center [226, 73] width 383 height 12
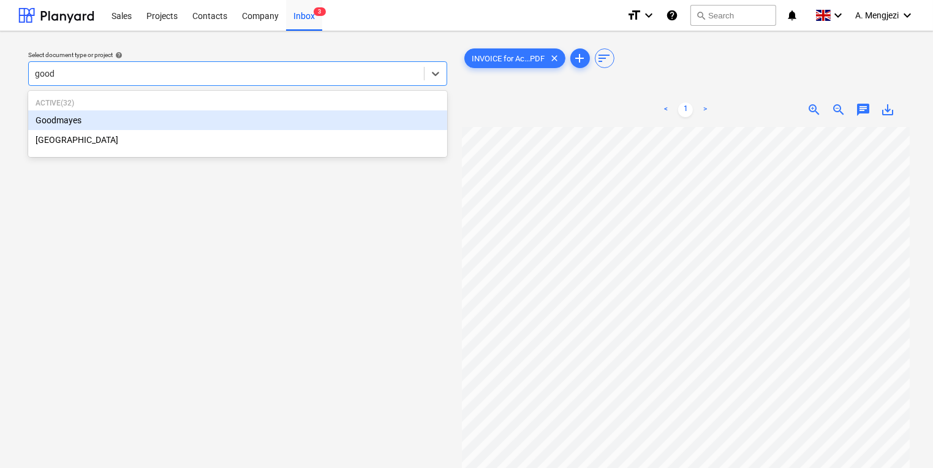
type input "goodm"
click at [360, 121] on div "Goodmayes" at bounding box center [237, 120] width 419 height 20
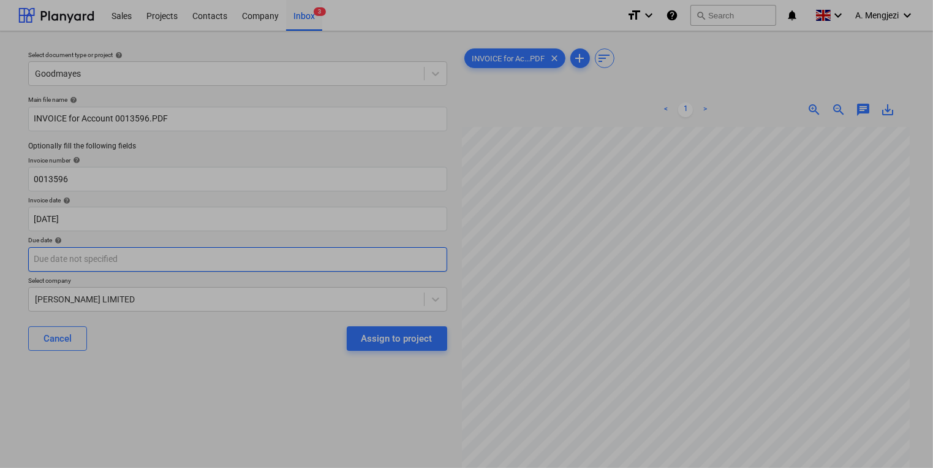
click at [336, 259] on body "Sales Projects Contacts Company Inbox 3 format_size keyboard_arrow_down help se…" at bounding box center [466, 234] width 933 height 468
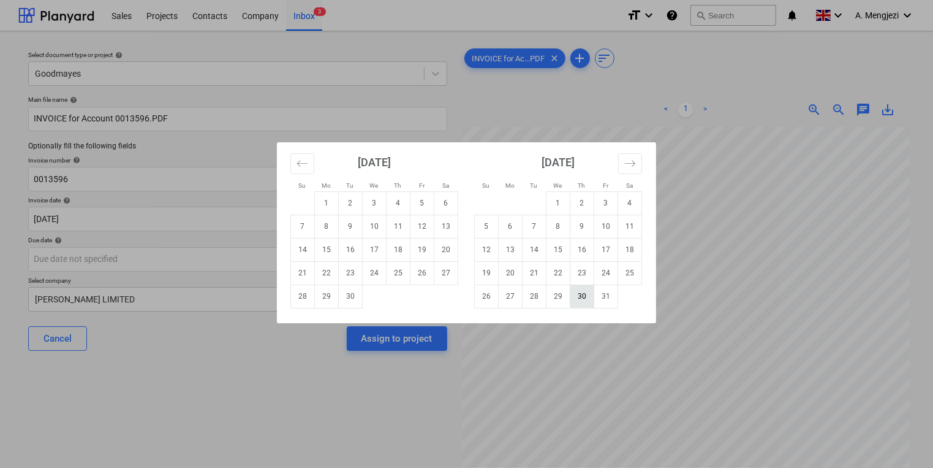
click at [582, 292] on td "30" at bounding box center [582, 295] width 24 height 23
type input "[DATE]"
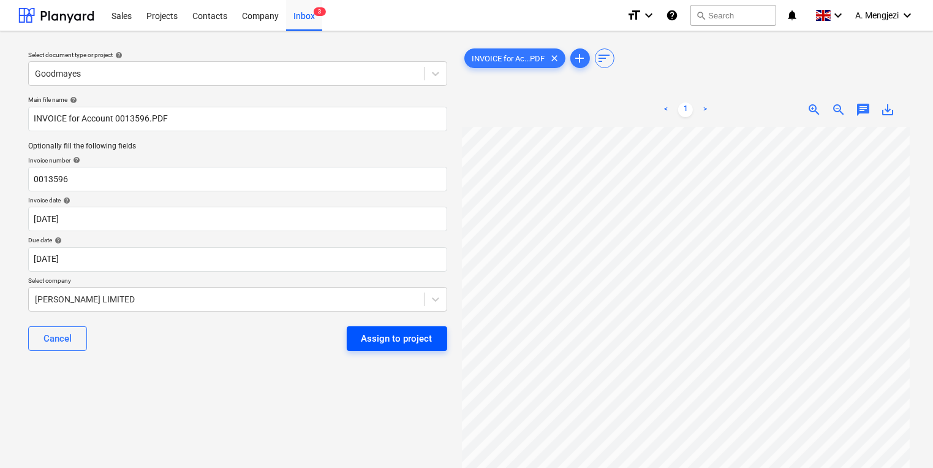
click at [401, 341] on div "Assign to project" at bounding box center [397, 338] width 71 height 16
